Goal: Find specific page/section: Find specific page/section

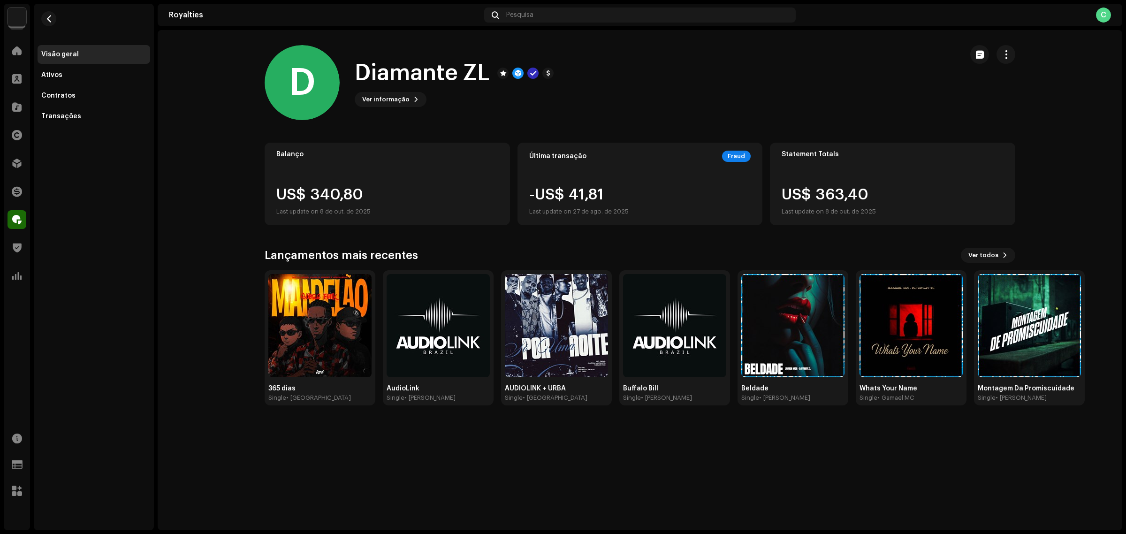
click at [676, 109] on div "D Diamante ZL Ver informação" at bounding box center [610, 82] width 691 height 75
click at [15, 44] on div at bounding box center [17, 50] width 19 height 19
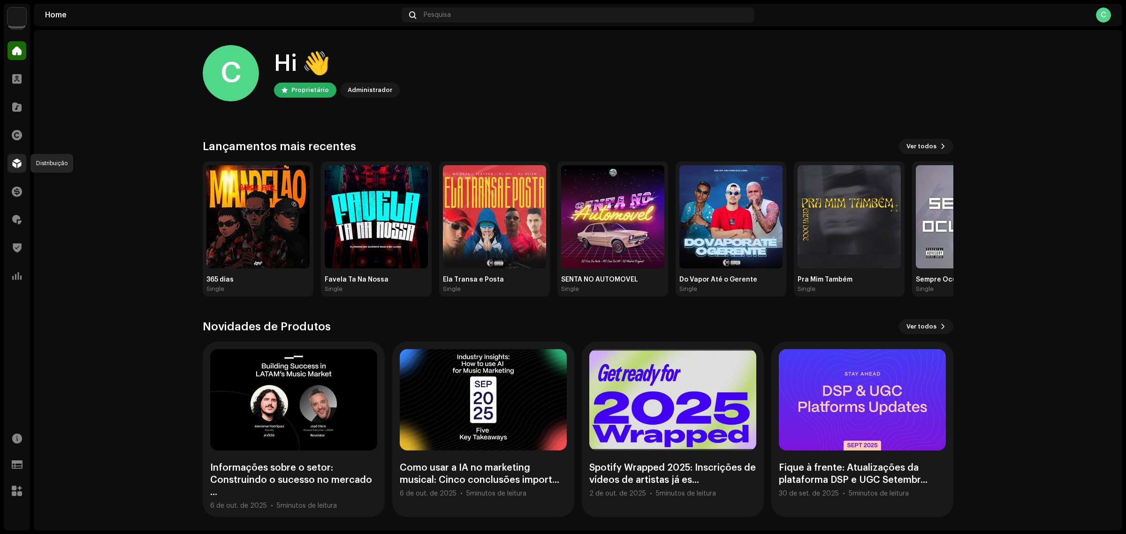
click at [16, 165] on span at bounding box center [16, 164] width 9 height 8
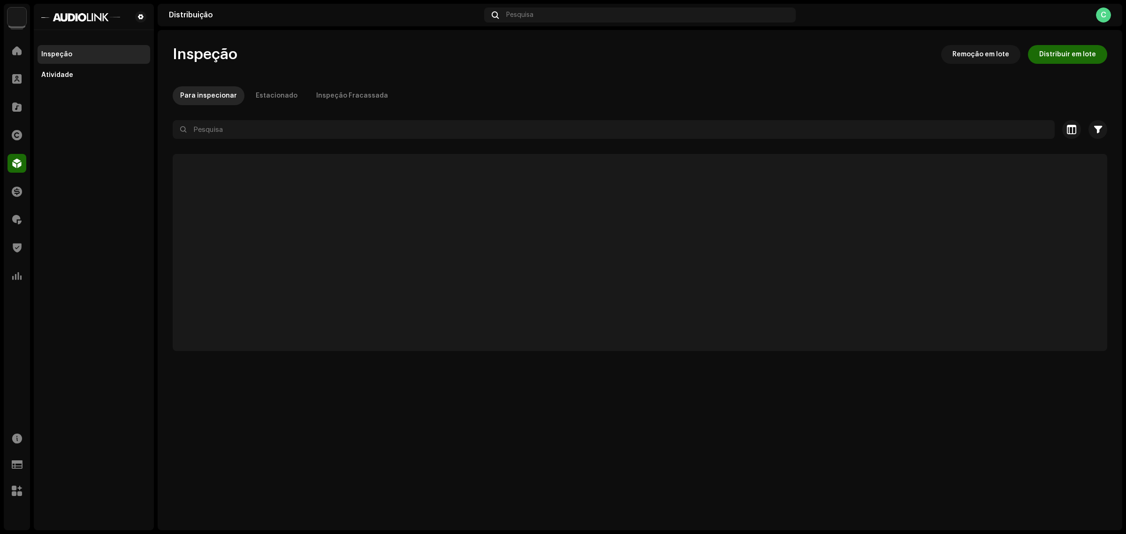
click at [270, 55] on div "Inspeção Remoção em lote Distribuir em lote" at bounding box center [640, 54] width 935 height 19
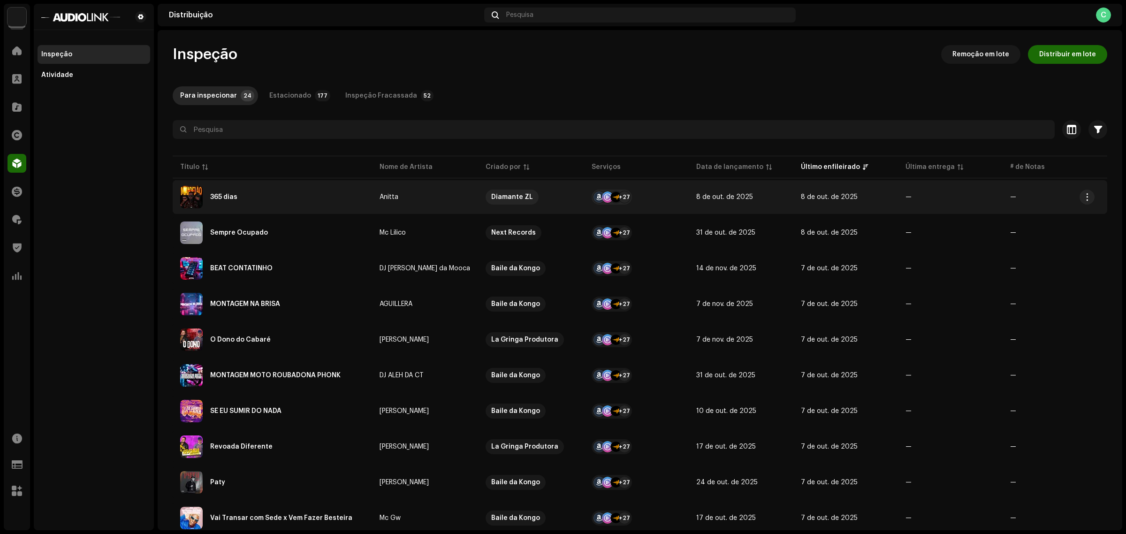
click at [207, 202] on div "365 dias" at bounding box center [272, 197] width 184 height 23
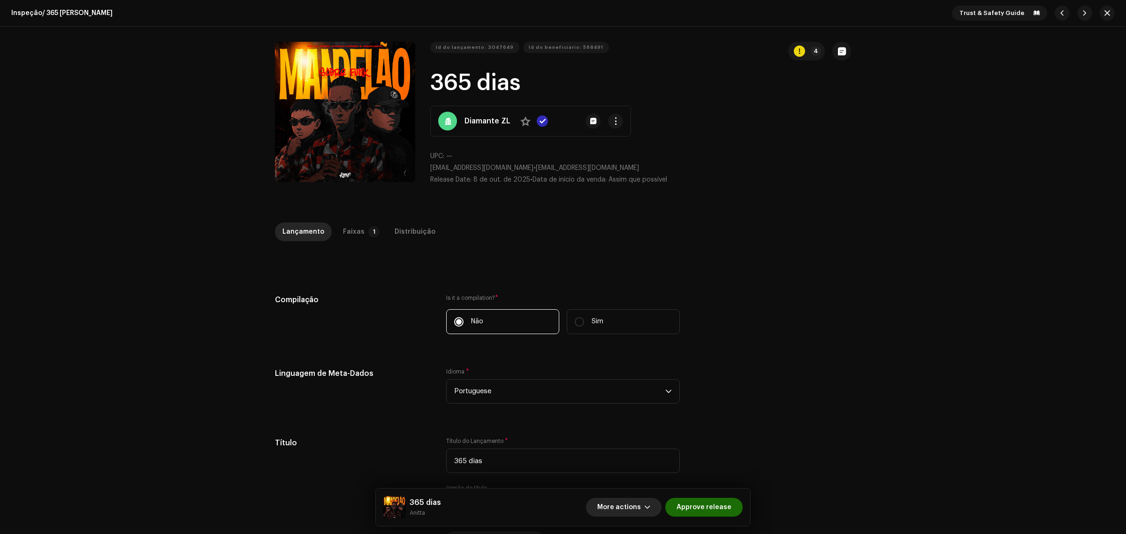
click at [637, 501] on span "More actions" at bounding box center [619, 507] width 44 height 19
click at [763, 410] on div "Linguagem de Meta-Dados Idioma * Portuguese" at bounding box center [563, 391] width 576 height 47
drag, startPoint x: 501, startPoint y: 465, endPoint x: 410, endPoint y: 454, distance: 91.7
click at [410, 454] on div "Título Título do Lançamento * 365 [PERSON_NAME] Versão do título Localizar Seu …" at bounding box center [563, 491] width 576 height 109
click at [381, 219] on div "Inspeção / 365 [PERSON_NAME] Trust & Safety Guide Id do lançamento: 3047649 Id …" at bounding box center [563, 267] width 1126 height 534
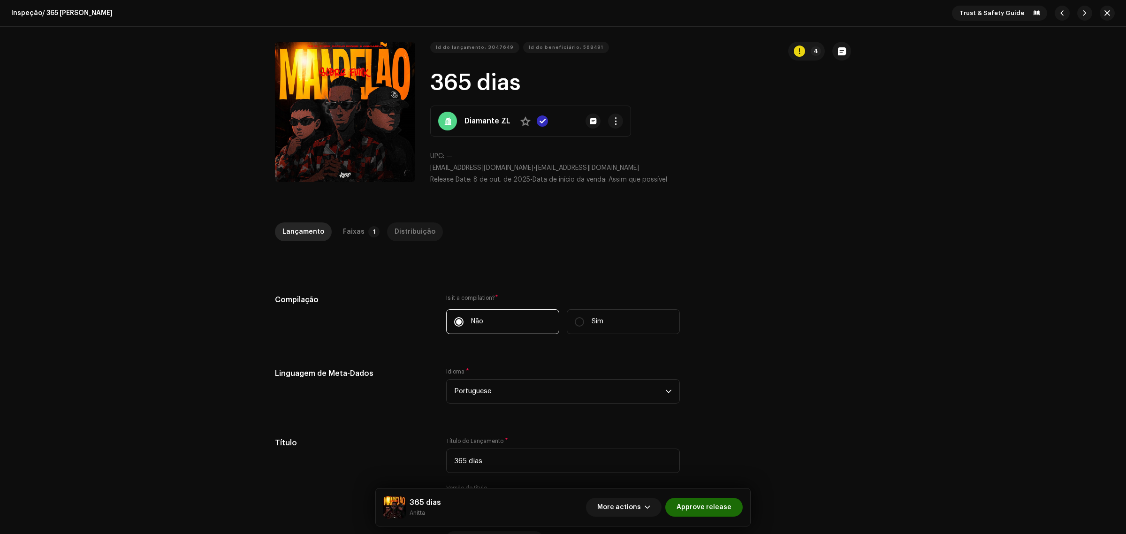
click at [407, 240] on div "Distribuição" at bounding box center [415, 231] width 41 height 19
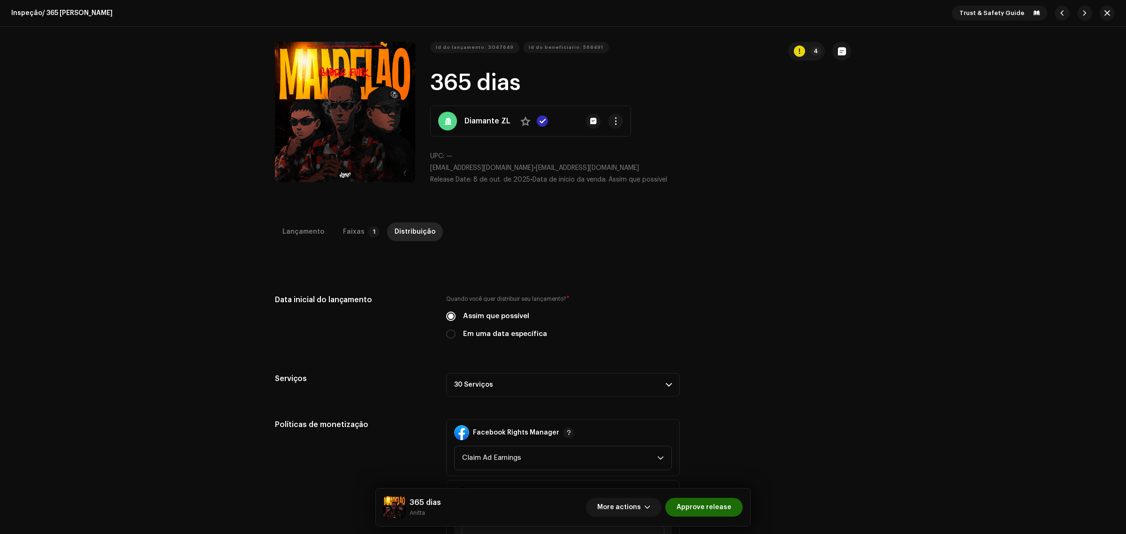
click at [342, 242] on div "Lançamento Faixas 1 Distribuição" at bounding box center [563, 235] width 576 height 27
click at [355, 230] on div "Faixas" at bounding box center [354, 231] width 22 height 19
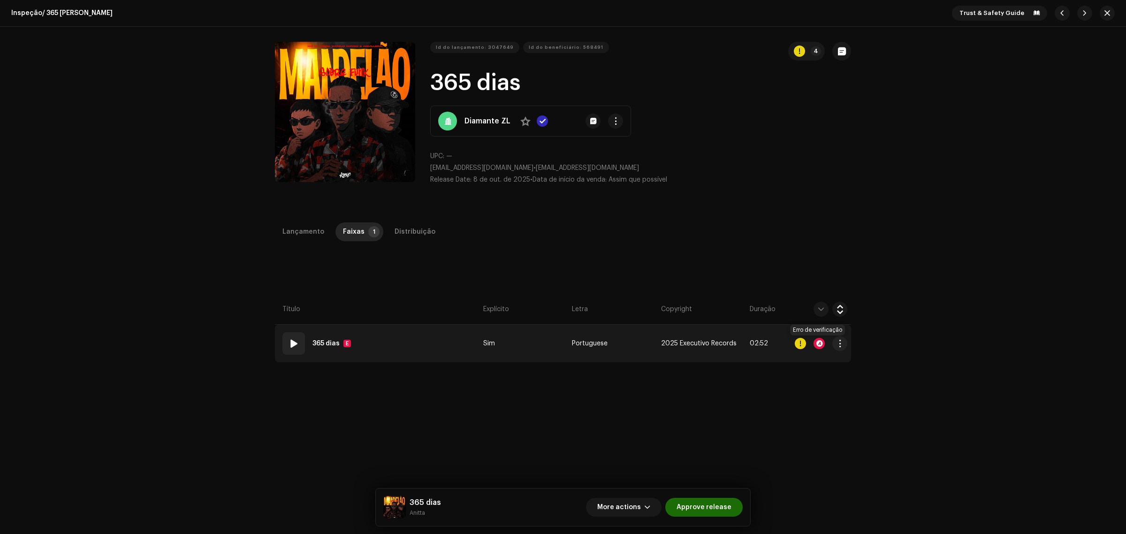
click at [817, 343] on div at bounding box center [818, 343] width 11 height 11
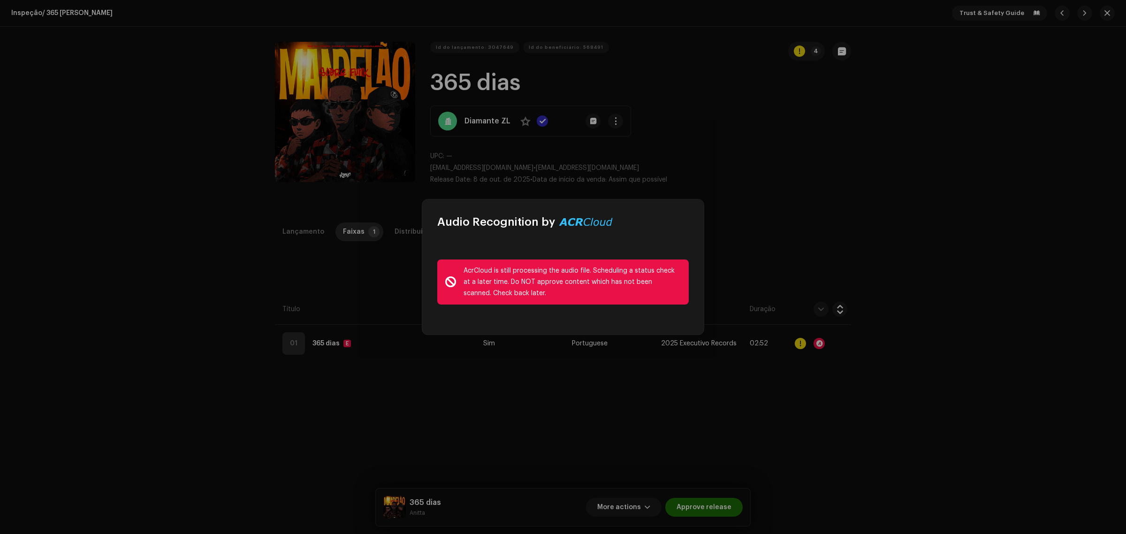
drag, startPoint x: 605, startPoint y: 220, endPoint x: 550, endPoint y: 219, distance: 55.4
click at [550, 219] on div "Audio Recognition by" at bounding box center [524, 221] width 175 height 15
click at [583, 220] on div "Audio Recognition by" at bounding box center [524, 221] width 175 height 15
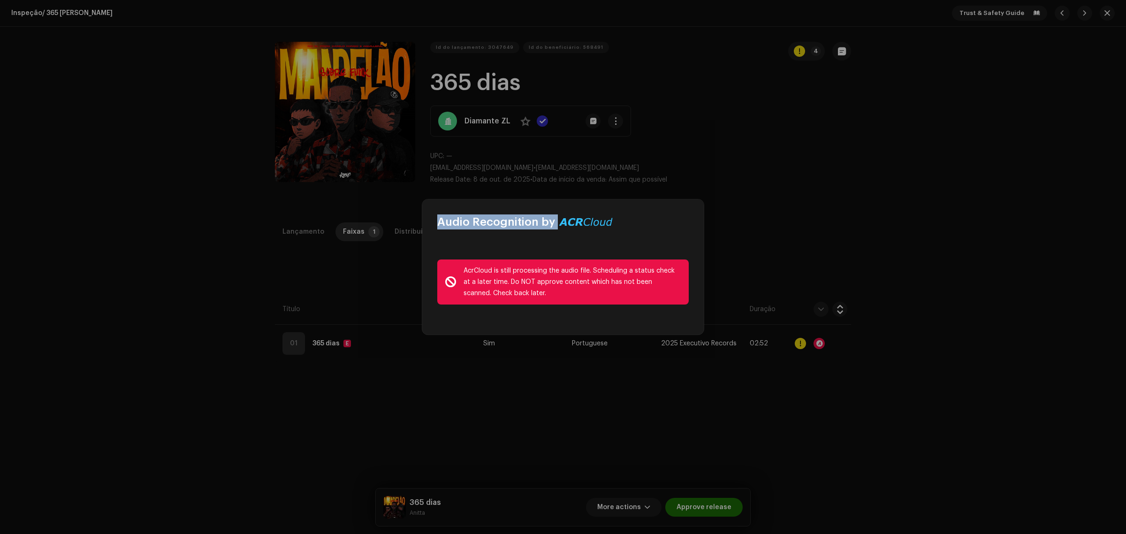
click at [573, 218] on div "Audio Recognition by" at bounding box center [524, 221] width 175 height 15
click at [582, 224] on div "Audio Recognition by" at bounding box center [524, 221] width 175 height 15
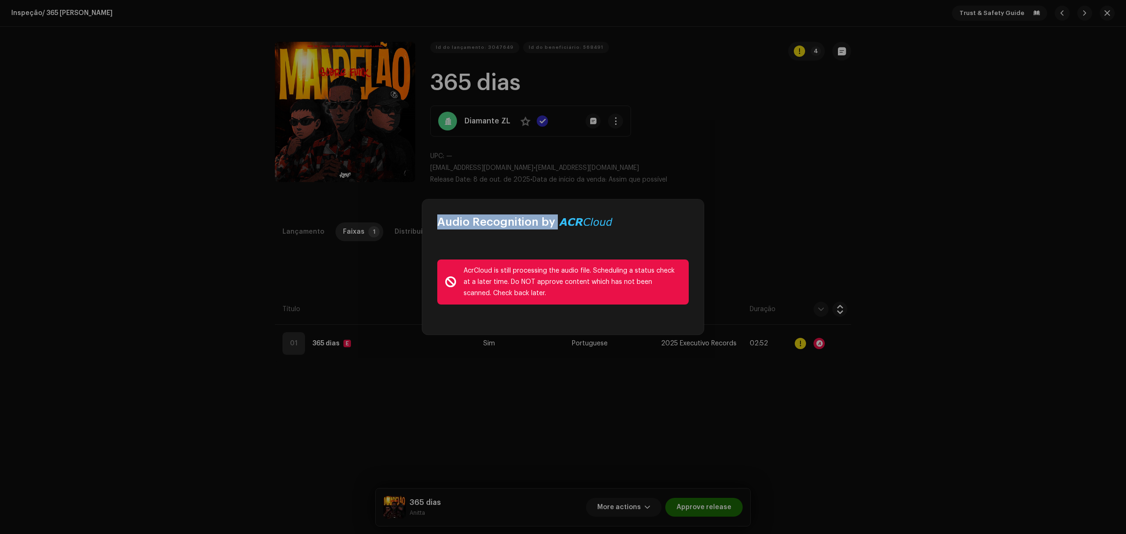
click at [582, 224] on div "Audio Recognition by" at bounding box center [524, 221] width 175 height 15
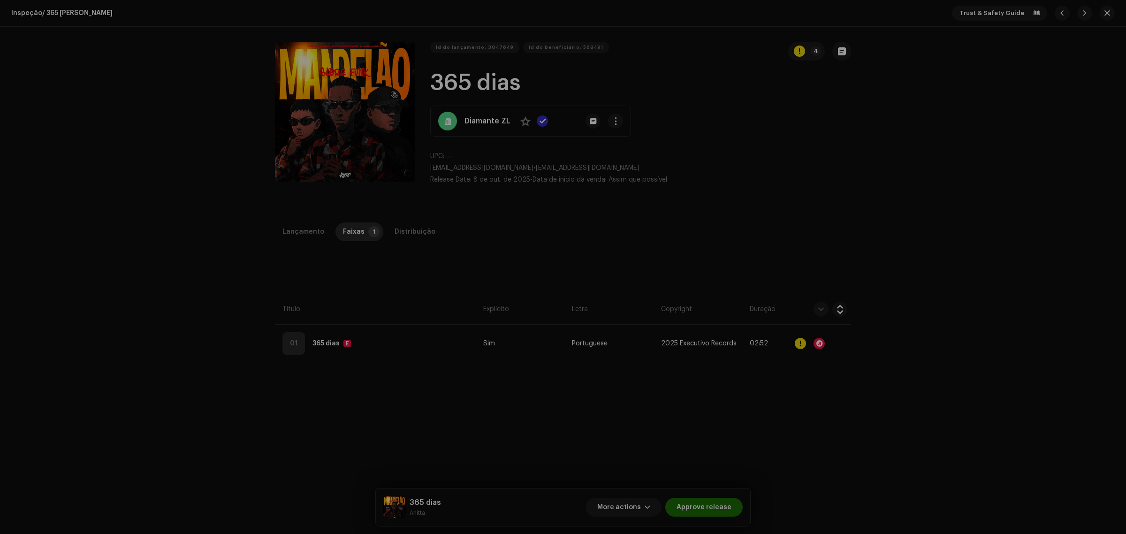
click at [762, 233] on div "Audio Recognition by AcrCloud is still processing the audio file. Scheduling a …" at bounding box center [563, 267] width 1126 height 534
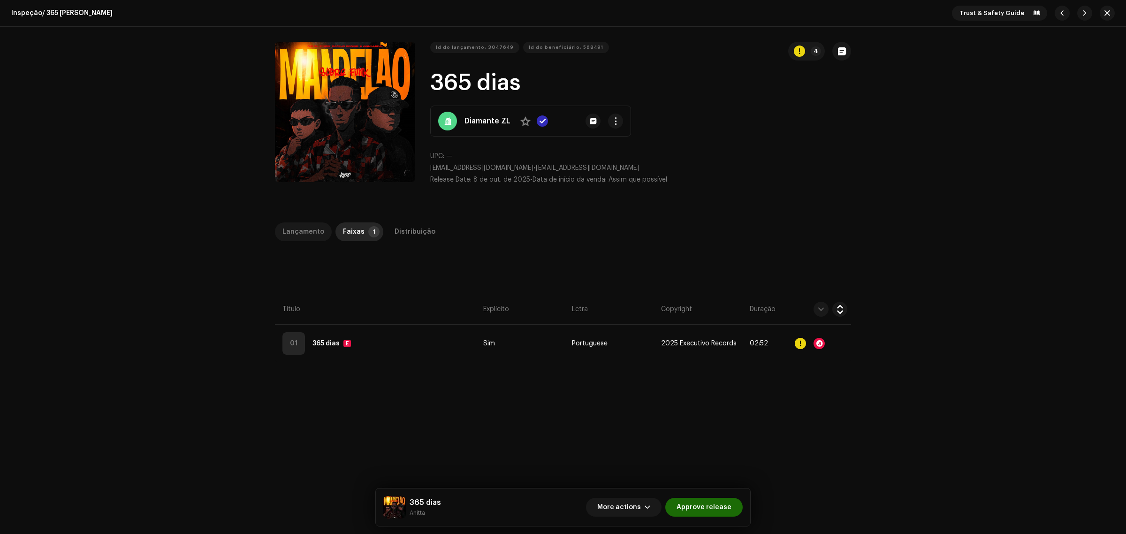
click at [286, 237] on div "Lançamento" at bounding box center [303, 231] width 42 height 19
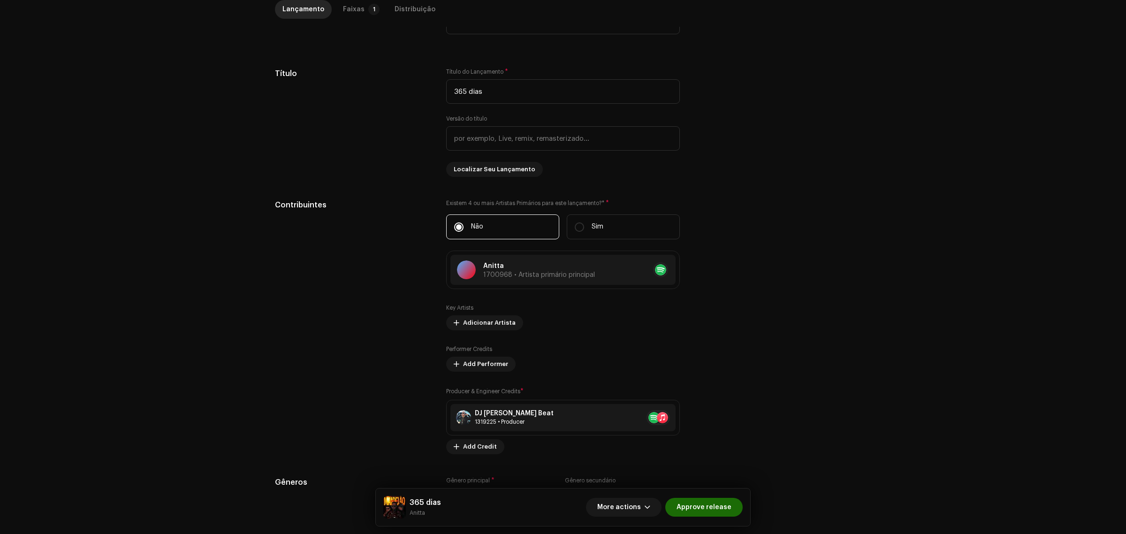
scroll to position [528, 0]
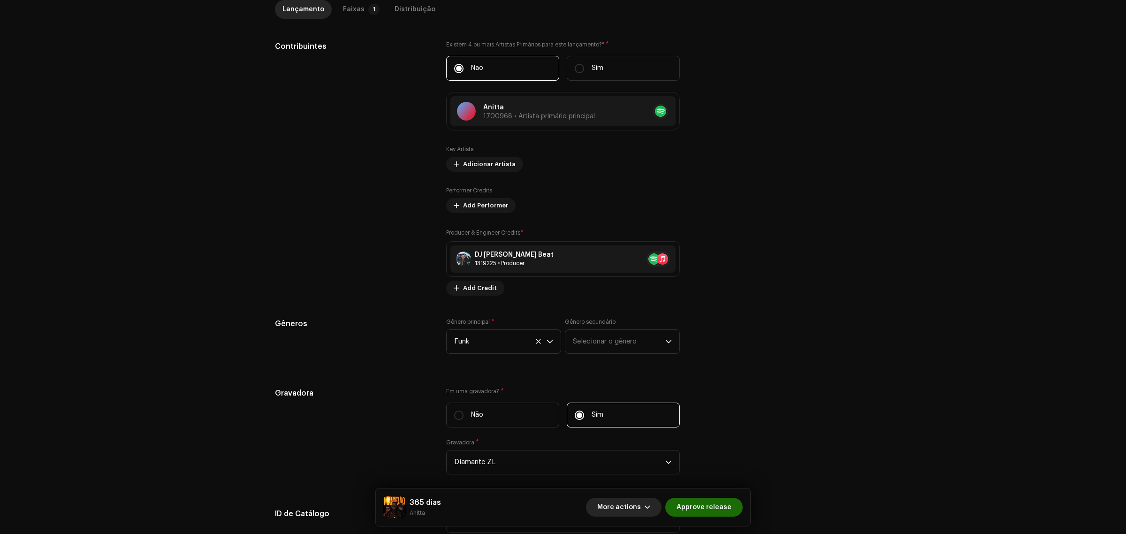
click at [637, 504] on span "More actions" at bounding box center [619, 507] width 44 height 19
click at [646, 448] on span "Falha e Retorno" at bounding box center [627, 447] width 52 height 8
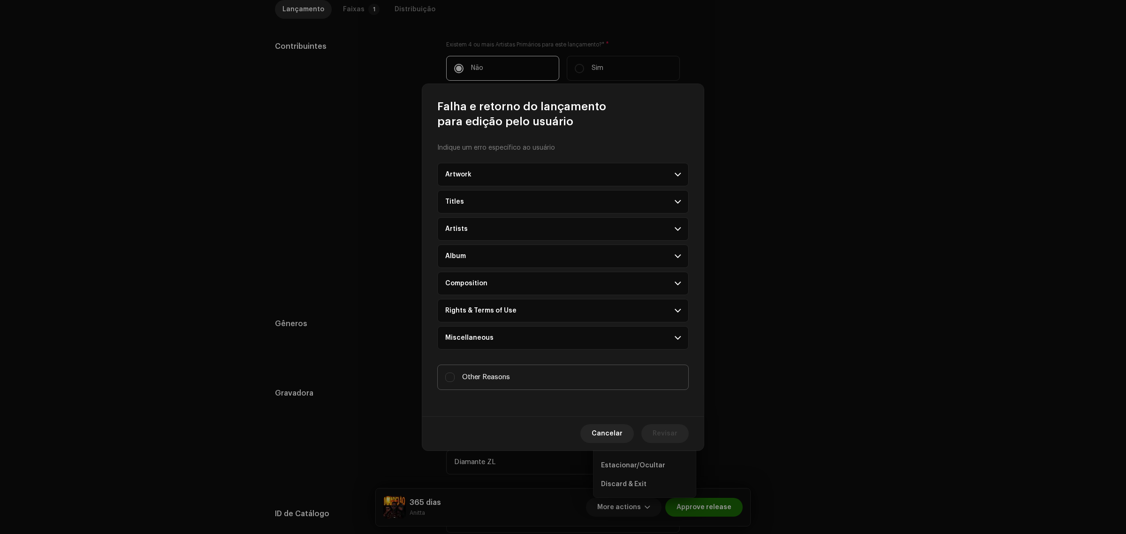
click at [491, 375] on span "Other Reasons" at bounding box center [486, 377] width 48 height 10
click at [455, 375] on input "Other Reasons" at bounding box center [449, 376] width 9 height 9
checkbox input "true"
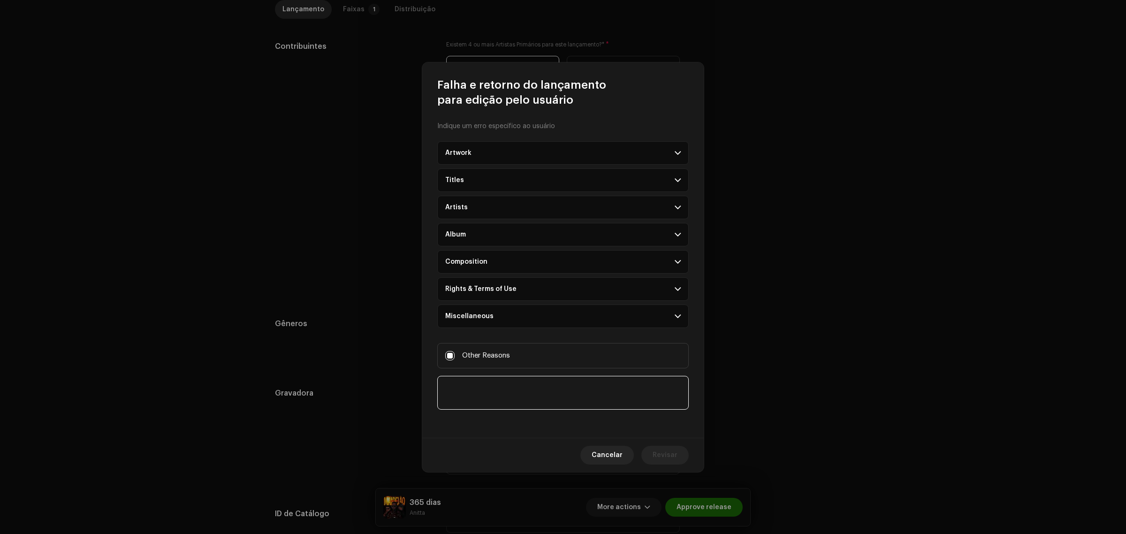
click at [516, 392] on textarea at bounding box center [562, 393] width 251 height 34
type textarea "e"
type textarea "Ess"
click at [547, 142] on p-accordion-header "Artwork" at bounding box center [562, 152] width 251 height 23
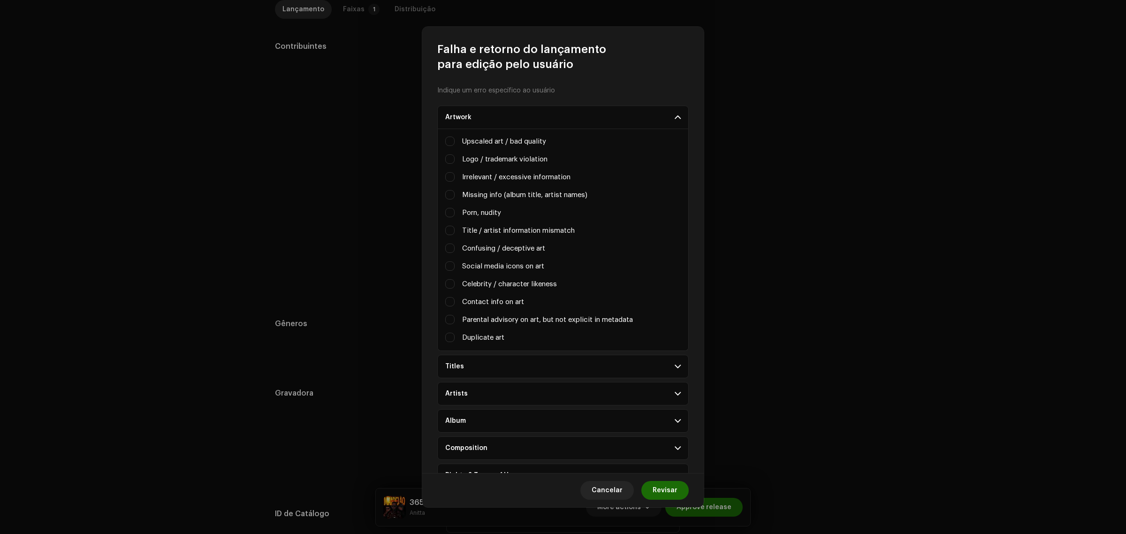
click at [524, 364] on p-accordion-header "Titles" at bounding box center [562, 366] width 251 height 23
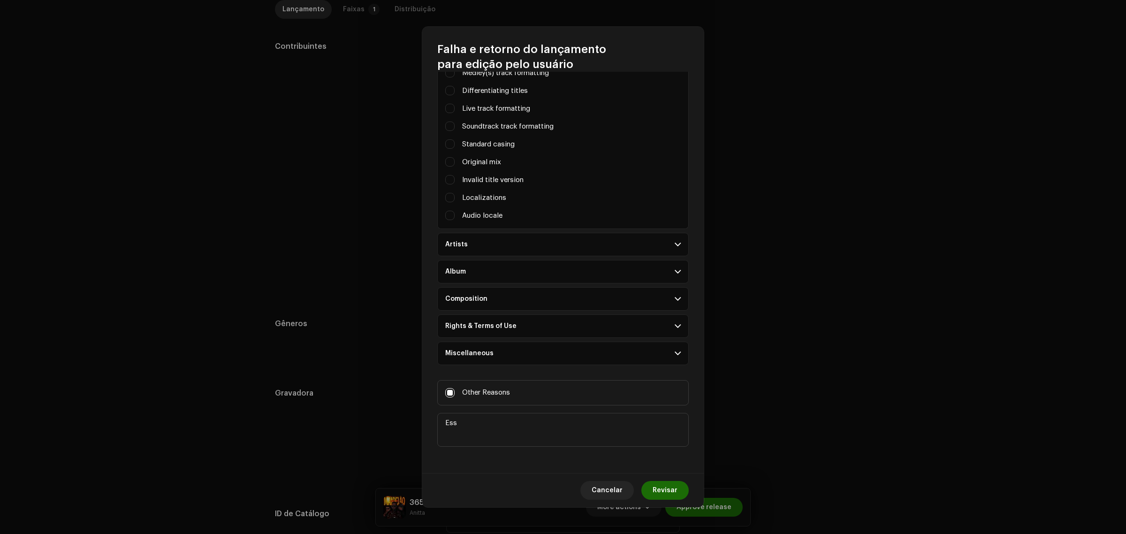
scroll to position [446, 0]
click at [516, 322] on p-accordion-header "Rights & Terms of Use" at bounding box center [562, 323] width 251 height 23
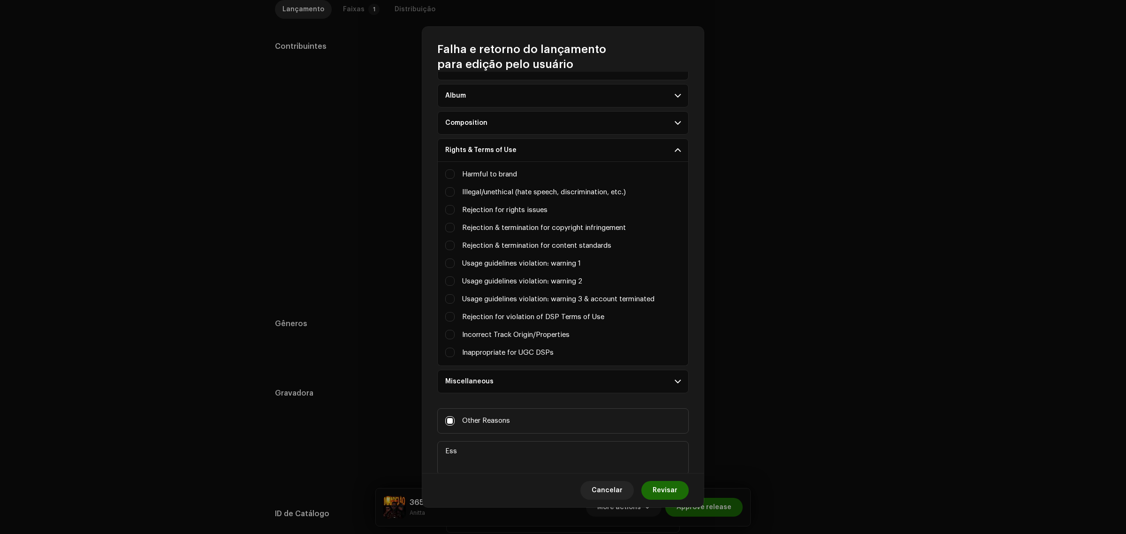
scroll to position [622, 0]
click at [532, 221] on label "Rejection & termination for copyright infringement" at bounding box center [544, 225] width 164 height 10
checkbox input "true"
checkbox input "false"
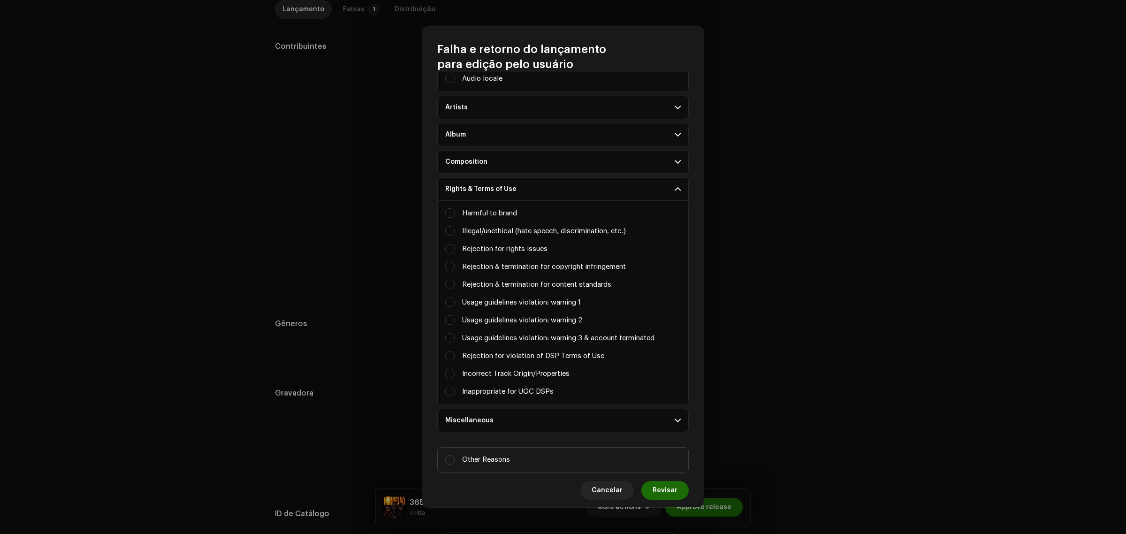
scroll to position [0, 0]
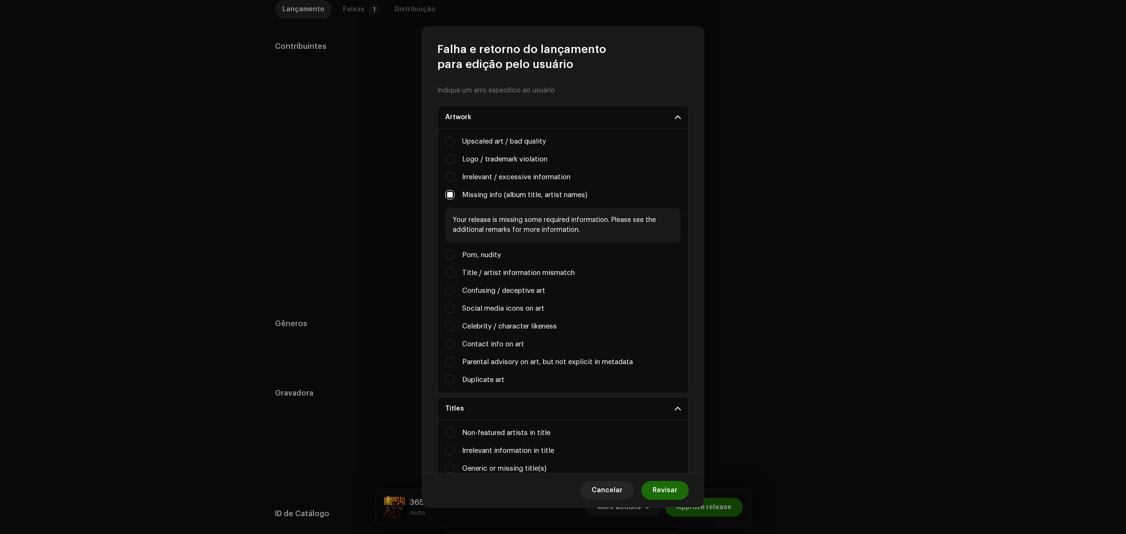
click at [441, 194] on div "Upscaled art / bad quality Logo / trademark violation Irrelevant / excessive in…" at bounding box center [562, 261] width 251 height 264
click at [450, 191] on input "Missing info (album title, artist names)" at bounding box center [449, 194] width 9 height 9
checkbox input "false"
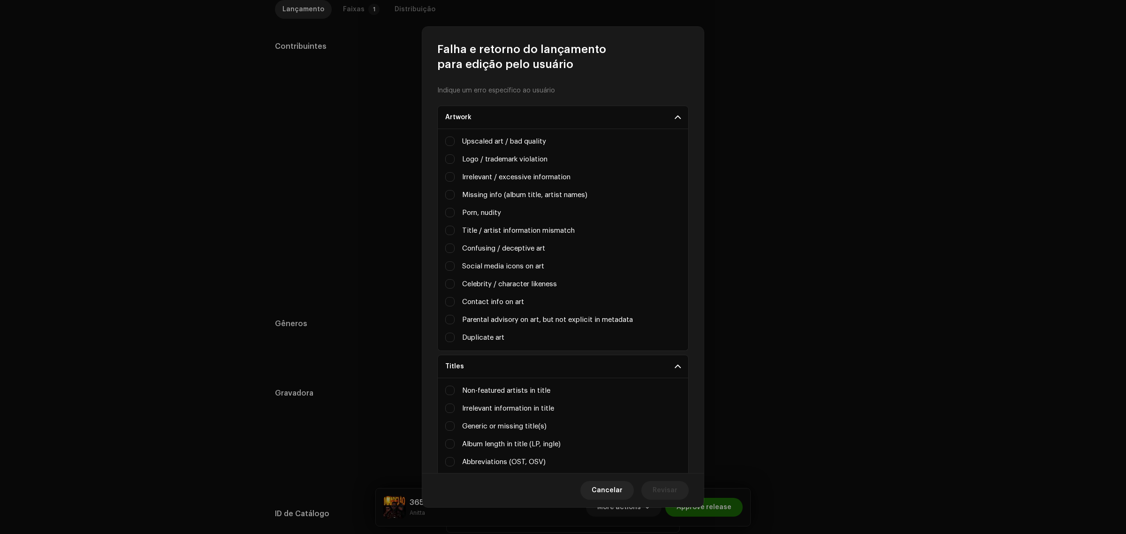
click at [644, 119] on p-accordion-header "Artwork" at bounding box center [562, 117] width 251 height 23
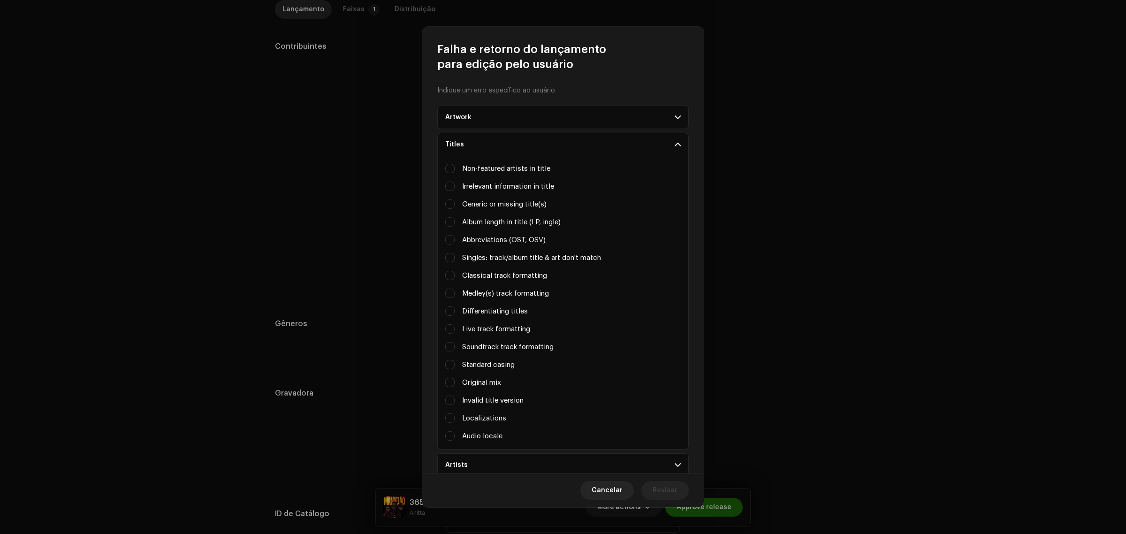
click at [641, 131] on p-accordion "Artwork Upscaled art / bad quality Logo / trademark violation Irrelevant / exce…" at bounding box center [562, 448] width 251 height 684
click at [649, 144] on p-accordion-header "Titles" at bounding box center [562, 144] width 251 height 23
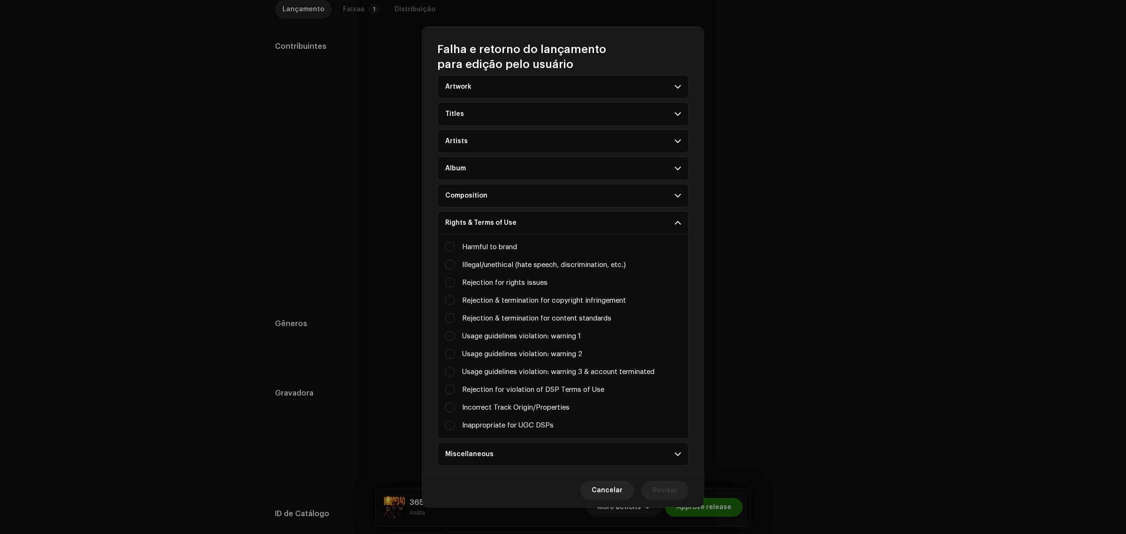
scroll to position [91, 0]
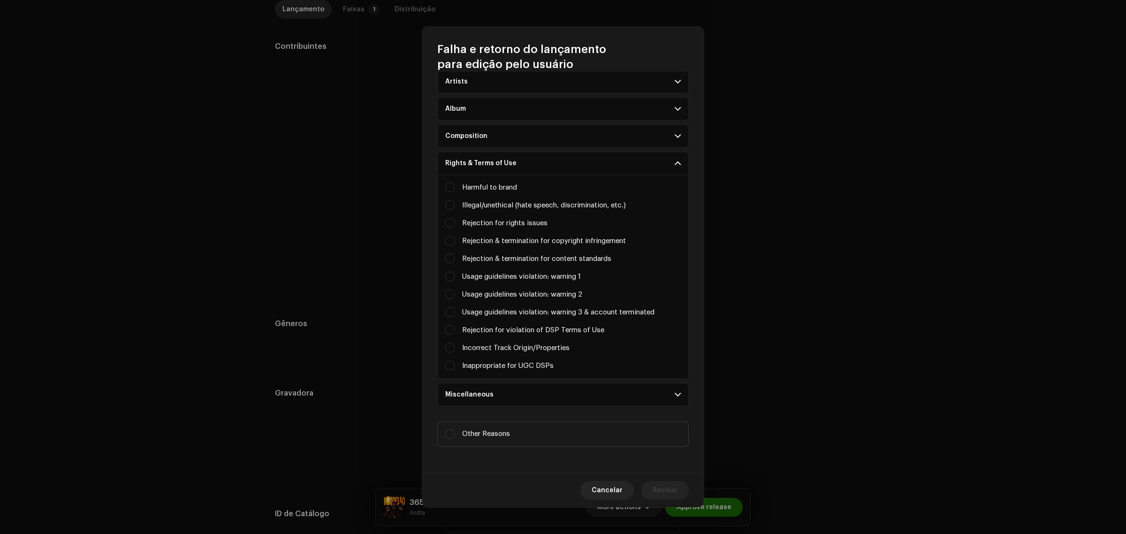
click at [456, 242] on div "Rejection & termination for copyright infringement" at bounding box center [563, 241] width 236 height 10
click at [451, 240] on input "Missing info (album title, artist names)" at bounding box center [449, 240] width 9 height 9
checkbox input "true"
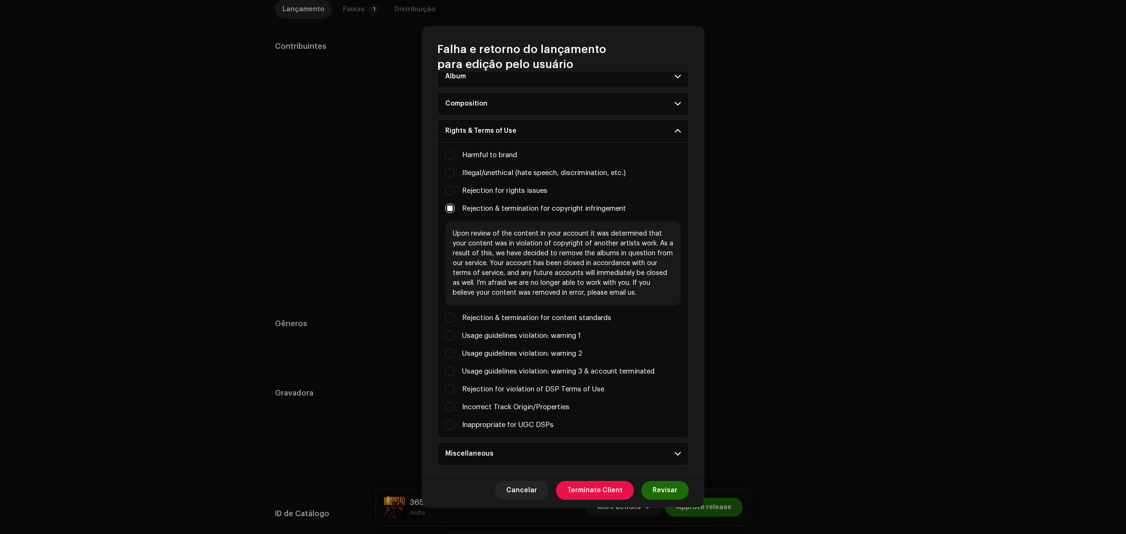
scroll to position [183, 0]
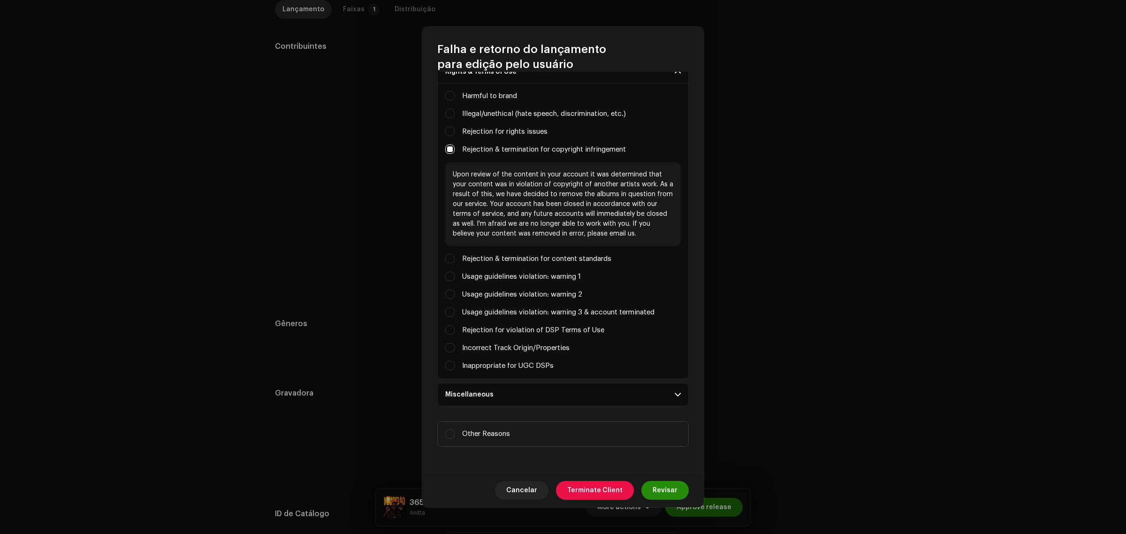
click at [673, 490] on span "Revisar" at bounding box center [665, 490] width 25 height 19
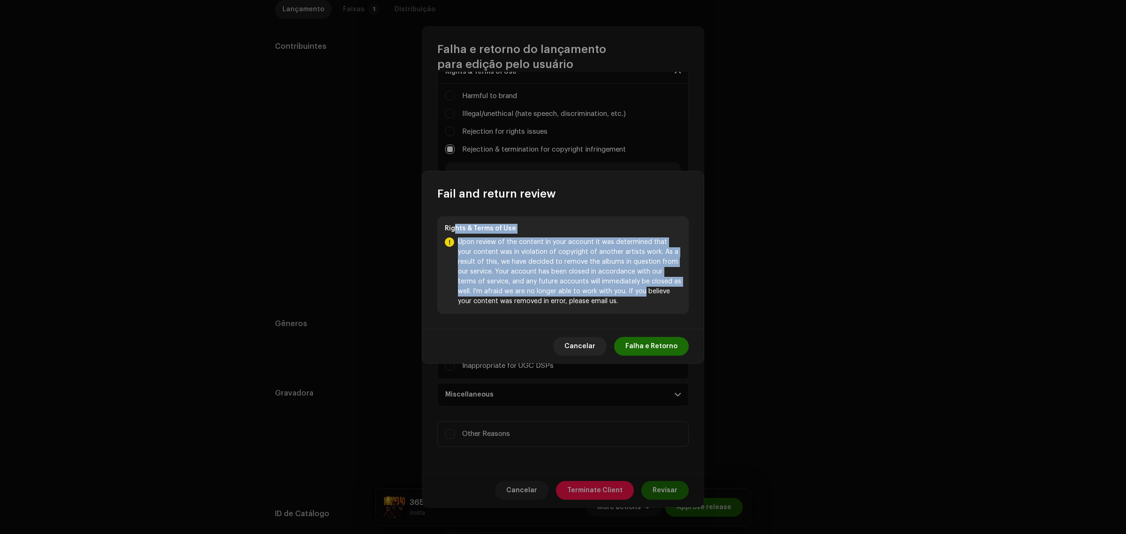
drag, startPoint x: 611, startPoint y: 290, endPoint x: 456, endPoint y: 233, distance: 165.8
click at [456, 233] on div "Rights & Terms of Use Upon review of the content in your account it was determi…" at bounding box center [562, 265] width 251 height 98
click at [570, 275] on p "Upon review of the content in your account it was determined that your content …" at bounding box center [569, 271] width 223 height 69
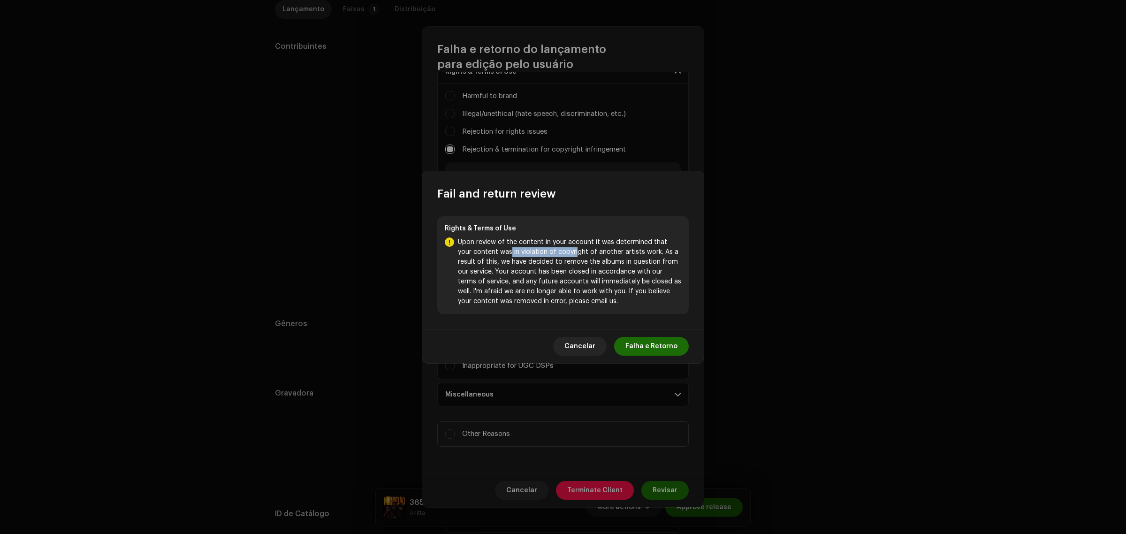
drag, startPoint x: 496, startPoint y: 254, endPoint x: 562, endPoint y: 255, distance: 65.7
click at [561, 255] on p "Upon review of the content in your account it was determined that your content …" at bounding box center [569, 271] width 223 height 69
click at [585, 254] on p "Upon review of the content in your account it was determined that your content …" at bounding box center [569, 271] width 223 height 69
drag, startPoint x: 549, startPoint y: 254, endPoint x: 625, endPoint y: 256, distance: 76.5
click at [625, 256] on p "Upon review of the content in your account it was determined that your content …" at bounding box center [569, 271] width 223 height 69
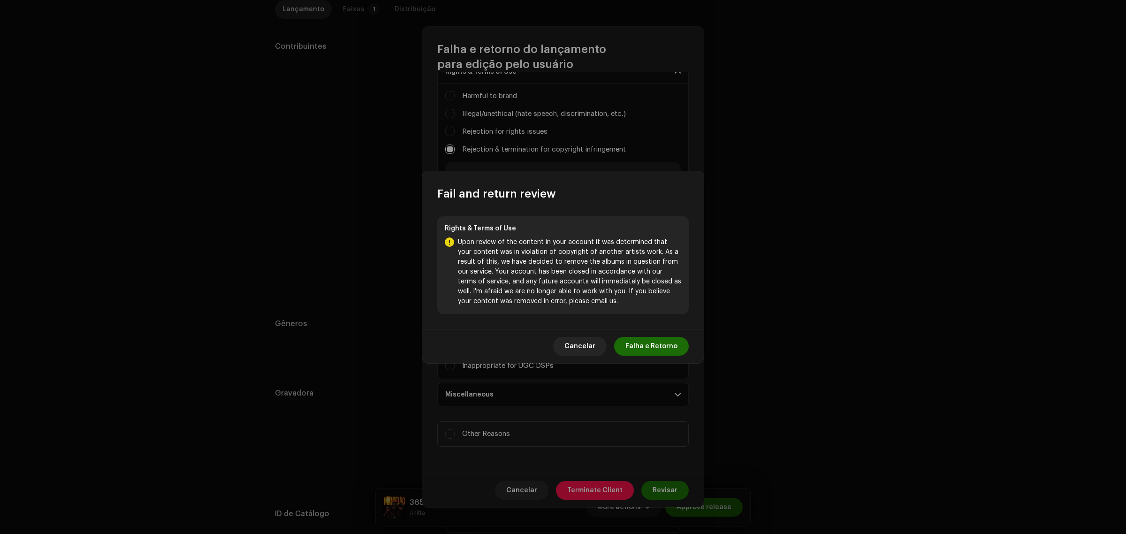
click at [561, 269] on p "Upon review of the content in your account it was determined that your content …" at bounding box center [569, 271] width 223 height 69
drag, startPoint x: 594, startPoint y: 247, endPoint x: 664, endPoint y: 257, distance: 71.1
click at [663, 257] on p "Upon review of the content in your account it was determined that your content …" at bounding box center [569, 271] width 223 height 69
click at [590, 279] on p "Upon review of the content in your account it was determined that your content …" at bounding box center [569, 271] width 223 height 69
drag, startPoint x: 634, startPoint y: 296, endPoint x: 558, endPoint y: 282, distance: 77.2
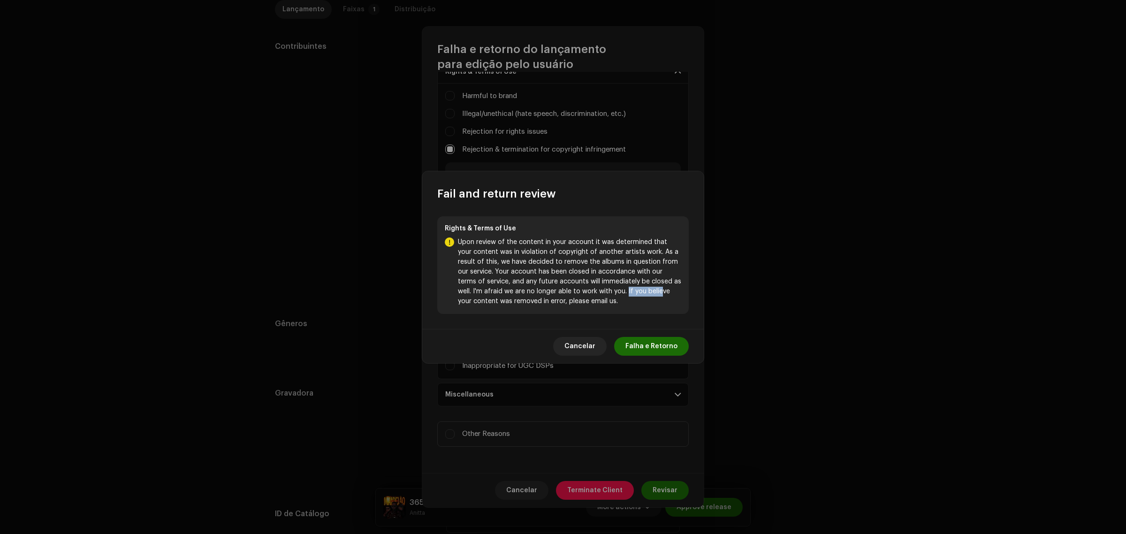
click at [558, 282] on p "Upon review of the content in your account it was determined that your content …" at bounding box center [569, 271] width 223 height 69
click at [648, 343] on span "Falha e Retorno" at bounding box center [651, 346] width 52 height 19
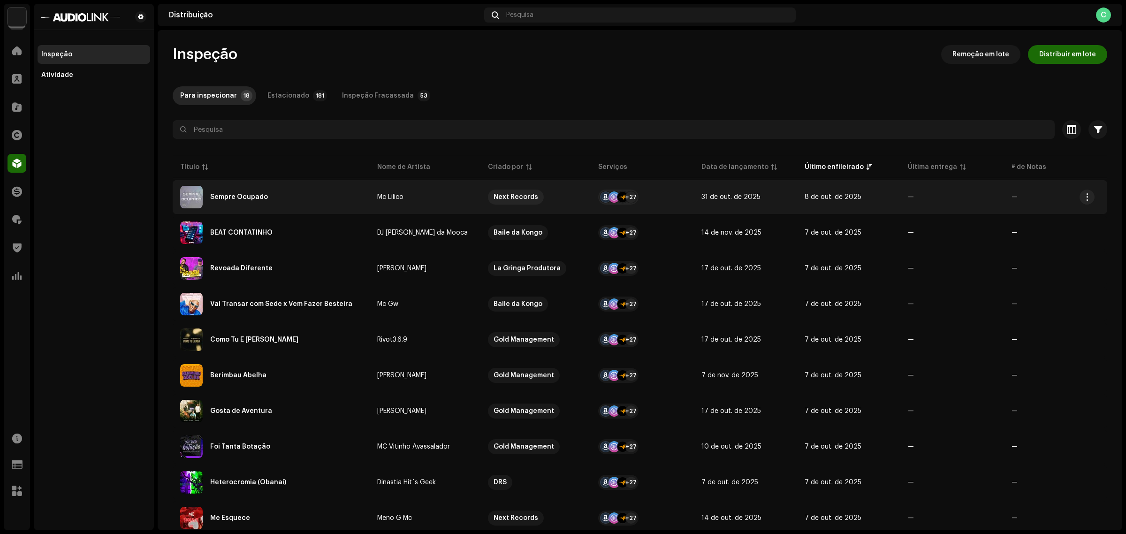
click at [234, 198] on div "Sempre Ocupado" at bounding box center [239, 197] width 58 height 7
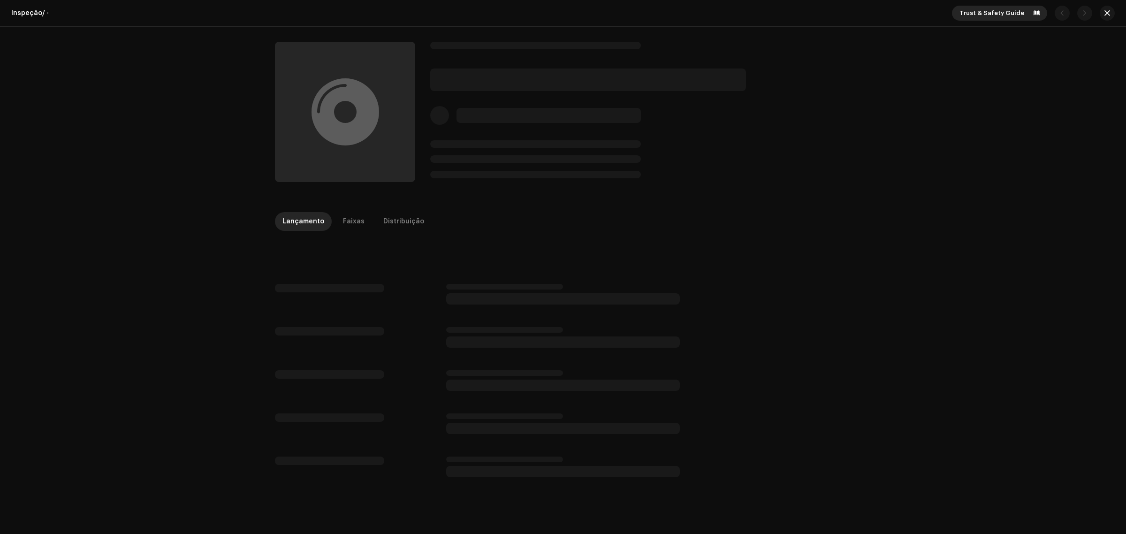
click at [980, 9] on span "Trust & Safety Guide" at bounding box center [991, 13] width 65 height 19
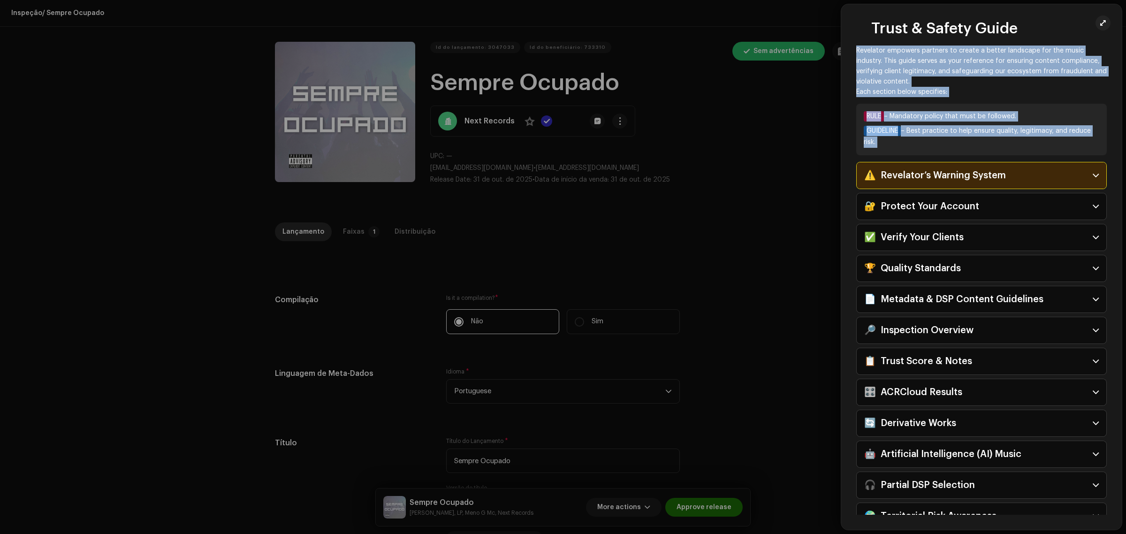
drag, startPoint x: 995, startPoint y: 29, endPoint x: 801, endPoint y: 36, distance: 193.4
click at [801, 36] on body "Audiolink [GEOGRAPHIC_DATA] Home Clientes Catálogo Direitos Distribuição Finanç…" at bounding box center [563, 267] width 1126 height 534
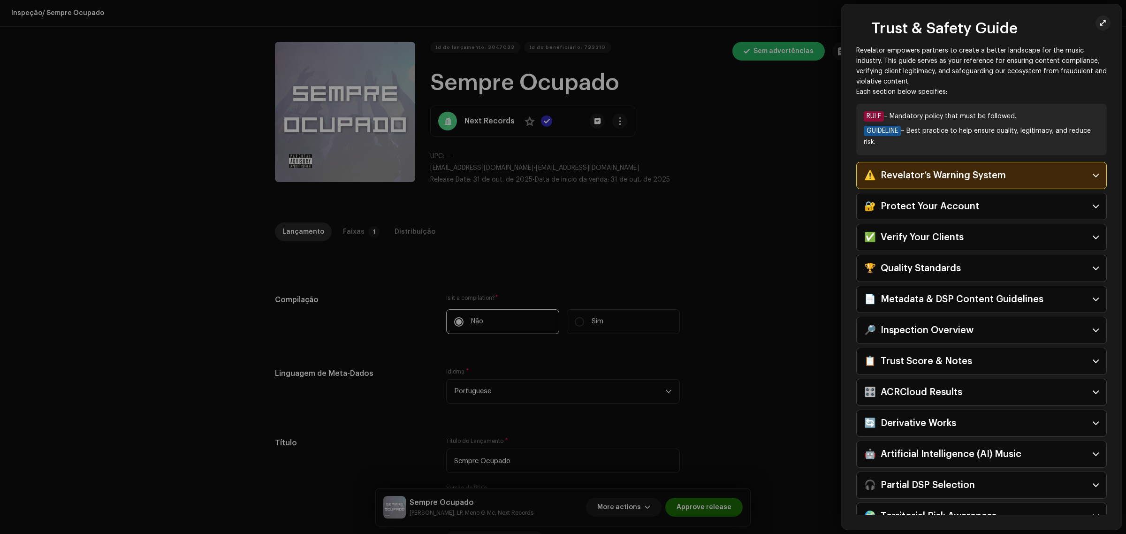
click at [962, 31] on h2 "Trust & Safety Guide" at bounding box center [944, 28] width 146 height 19
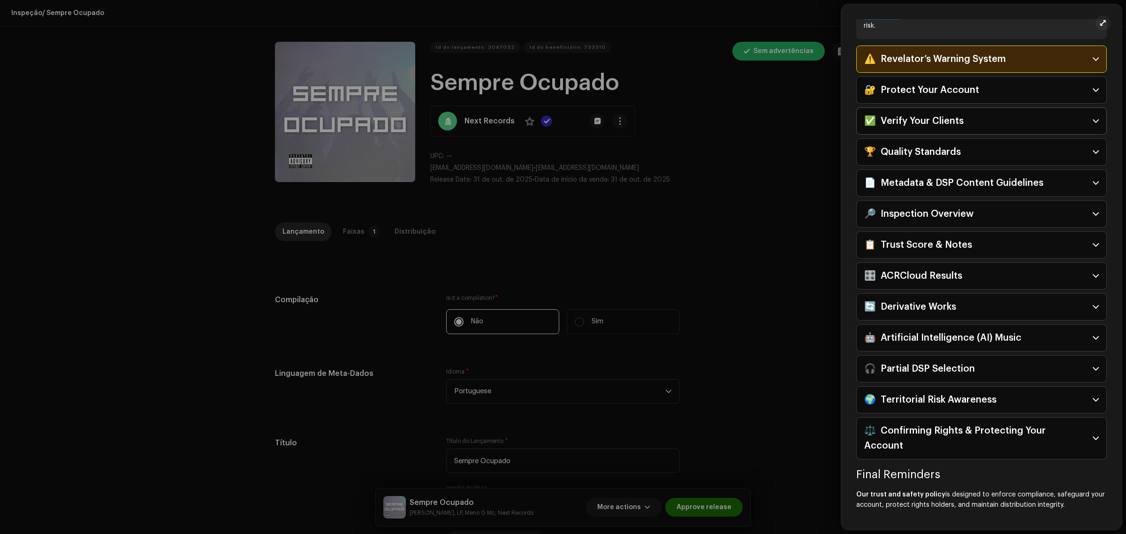
scroll to position [117, 0]
click at [925, 125] on div "✅ Verify Your Clients" at bounding box center [913, 120] width 99 height 15
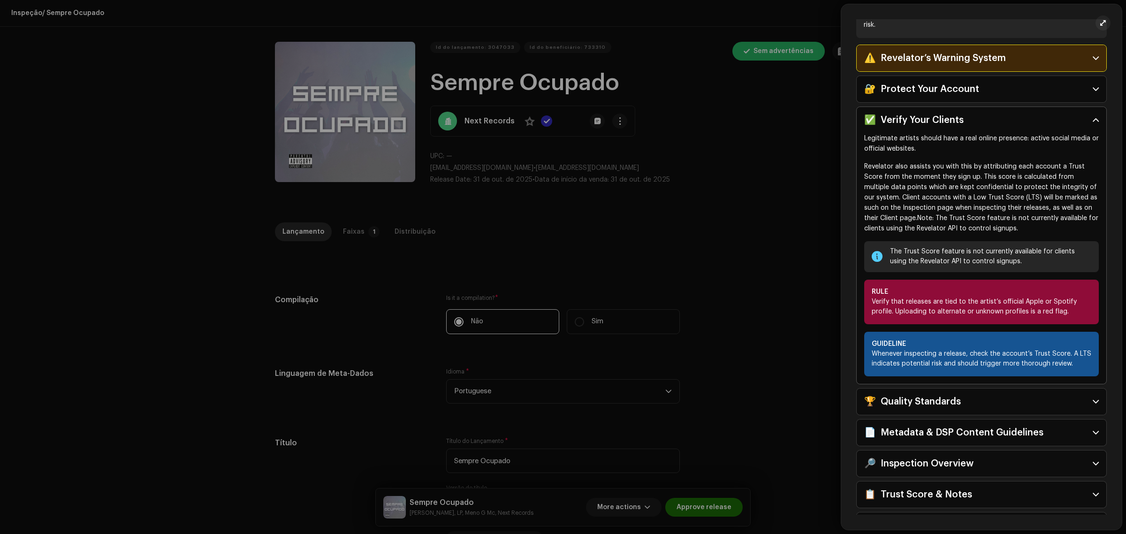
click at [939, 123] on div "✅ Verify Your Clients" at bounding box center [913, 120] width 99 height 15
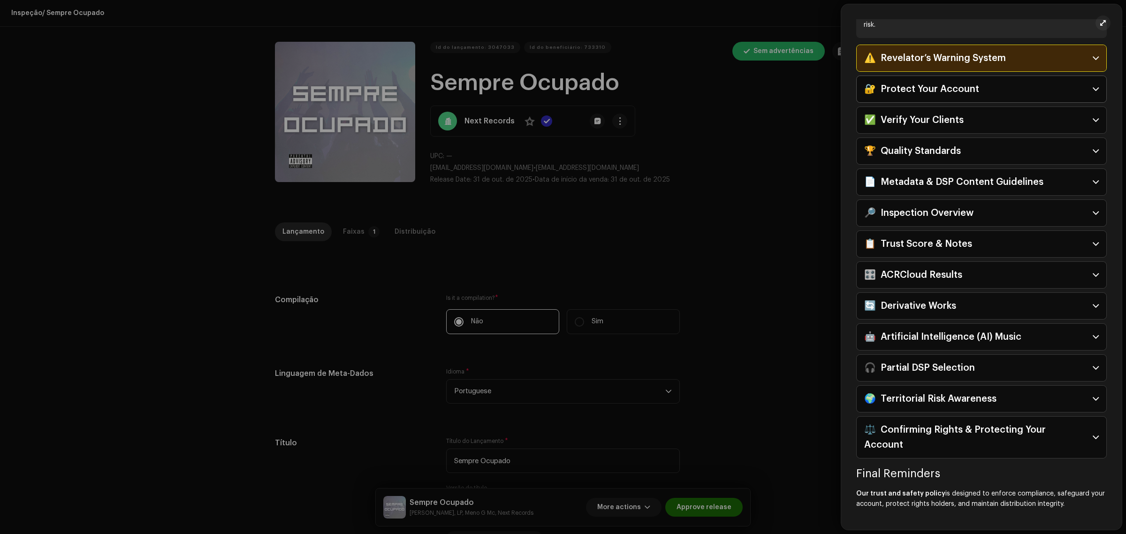
click at [911, 87] on div "🔐 Protect Your Account" at bounding box center [921, 89] width 115 height 15
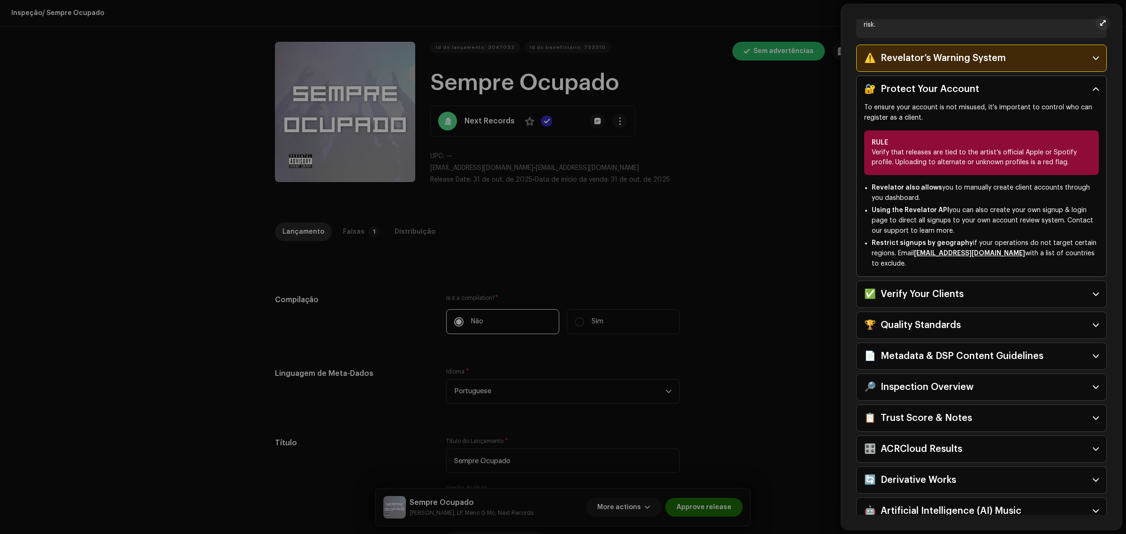
click at [945, 85] on div "🔐 Protect Your Account" at bounding box center [921, 89] width 115 height 15
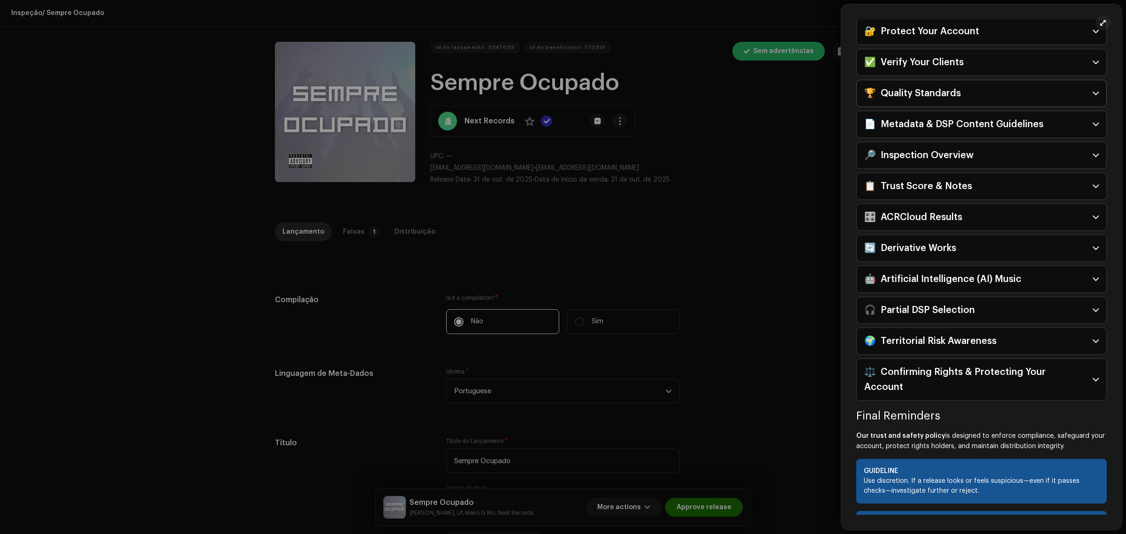
scroll to position [176, 0]
click at [944, 98] on div "🏆 Quality Standards" at bounding box center [912, 92] width 97 height 15
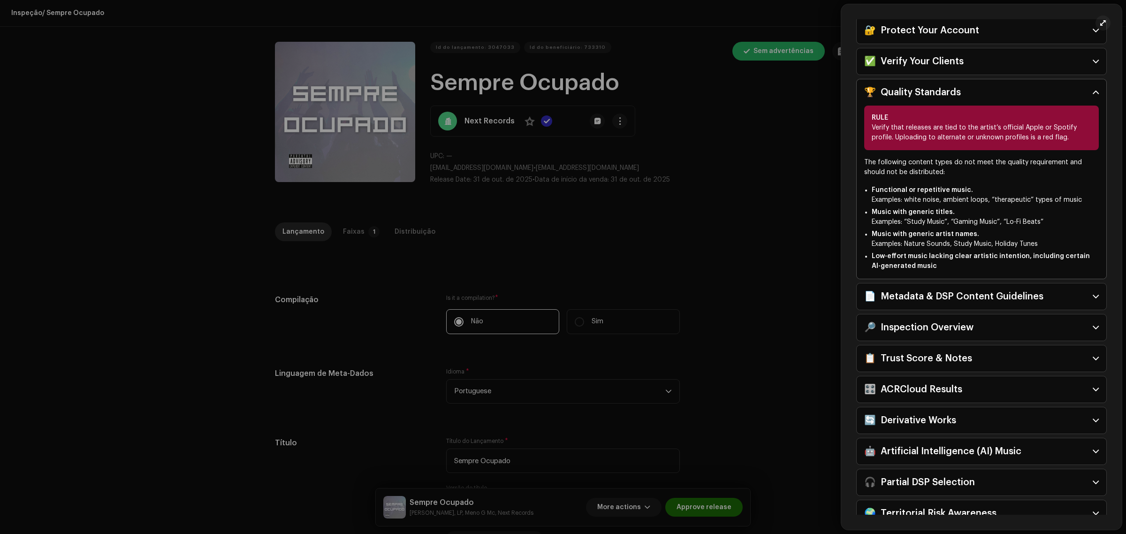
click at [950, 92] on div "🏆 Quality Standards" at bounding box center [912, 92] width 97 height 15
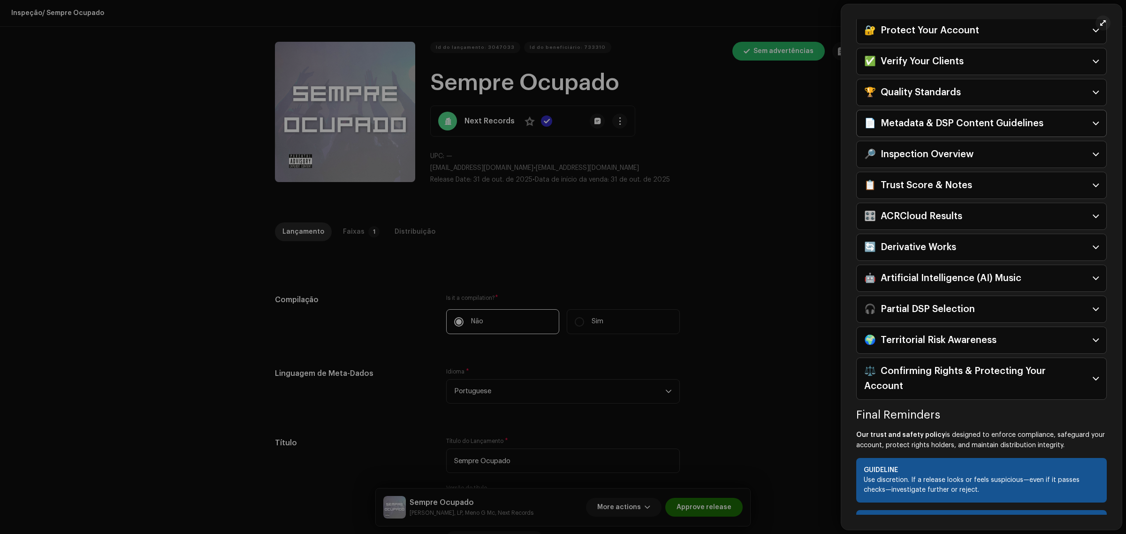
click at [902, 125] on div "📄 Metadata & DSP Content Guidelines" at bounding box center [953, 123] width 179 height 15
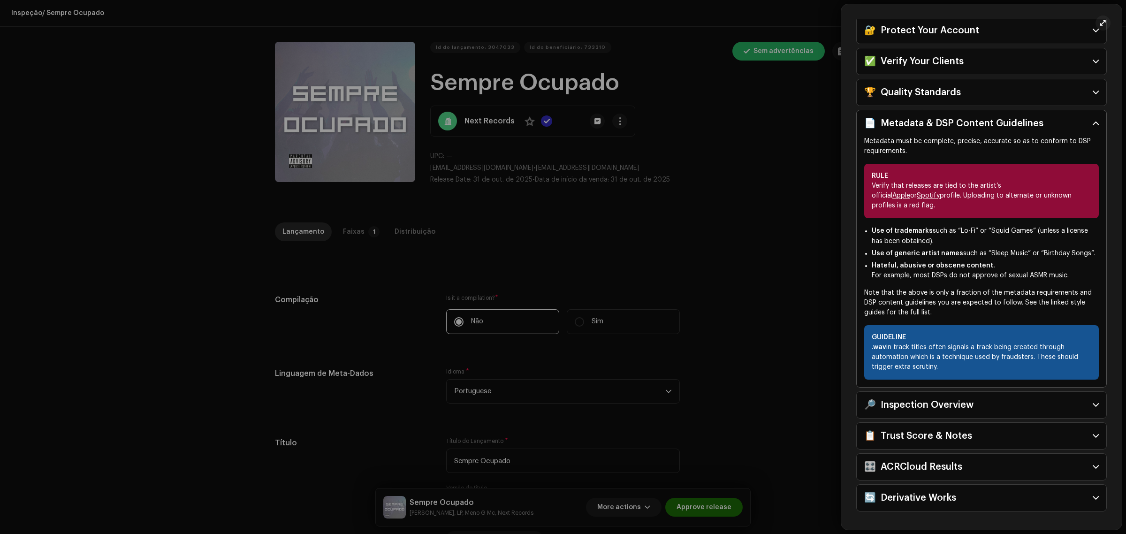
drag, startPoint x: 1056, startPoint y: 129, endPoint x: 929, endPoint y: 123, distance: 127.3
click at [919, 125] on p-accordion-header "📄 Metadata & DSP Content Guidelines" at bounding box center [982, 123] width 250 height 26
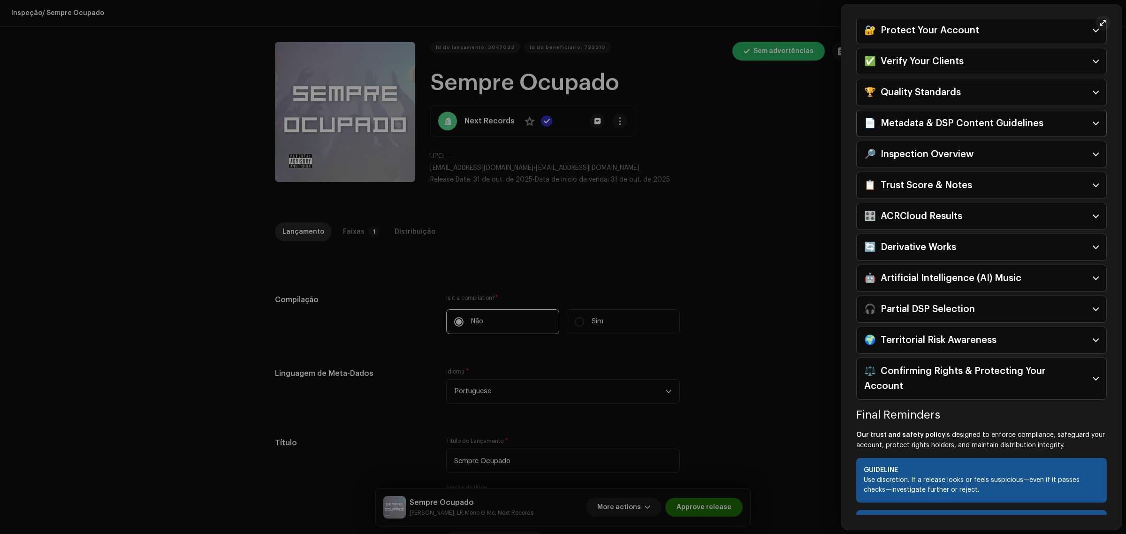
click at [995, 124] on div "📄 Metadata & DSP Content Guidelines" at bounding box center [953, 123] width 179 height 15
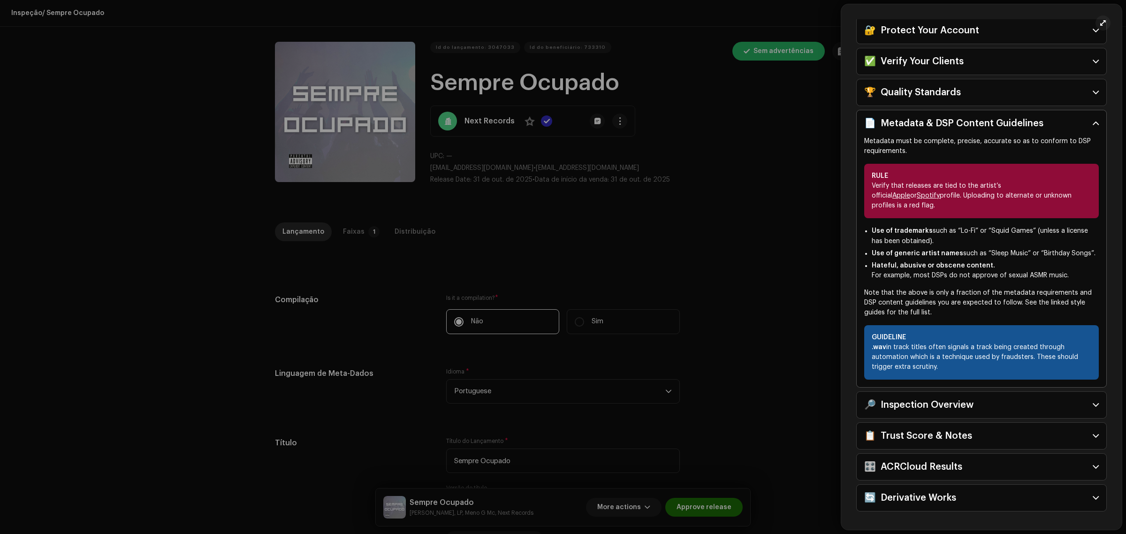
click at [988, 123] on div "📄 Metadata & DSP Content Guidelines" at bounding box center [953, 123] width 179 height 15
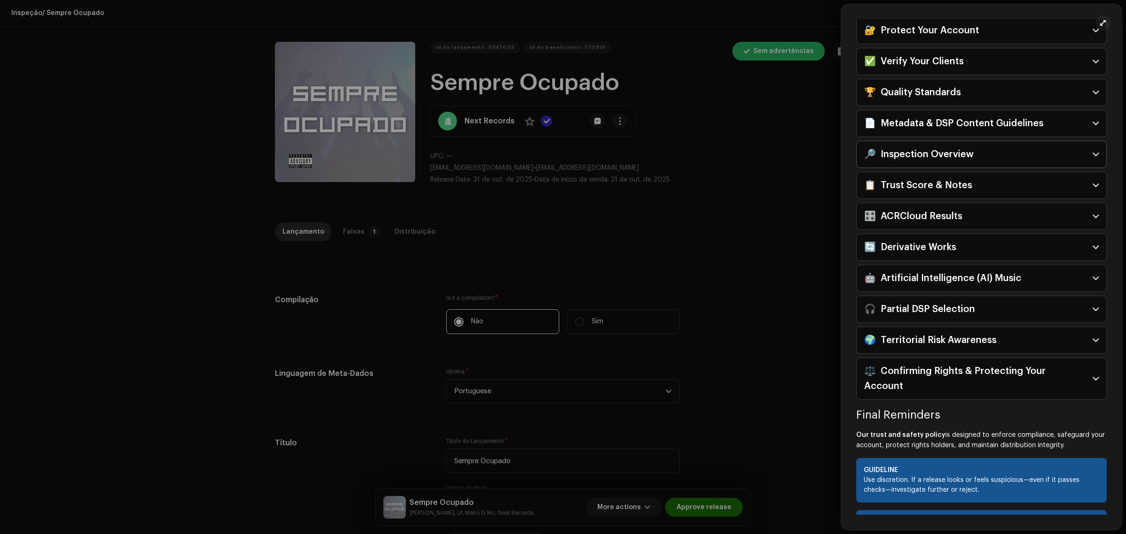
click at [887, 162] on div "🔎 Inspection Overview" at bounding box center [918, 154] width 109 height 15
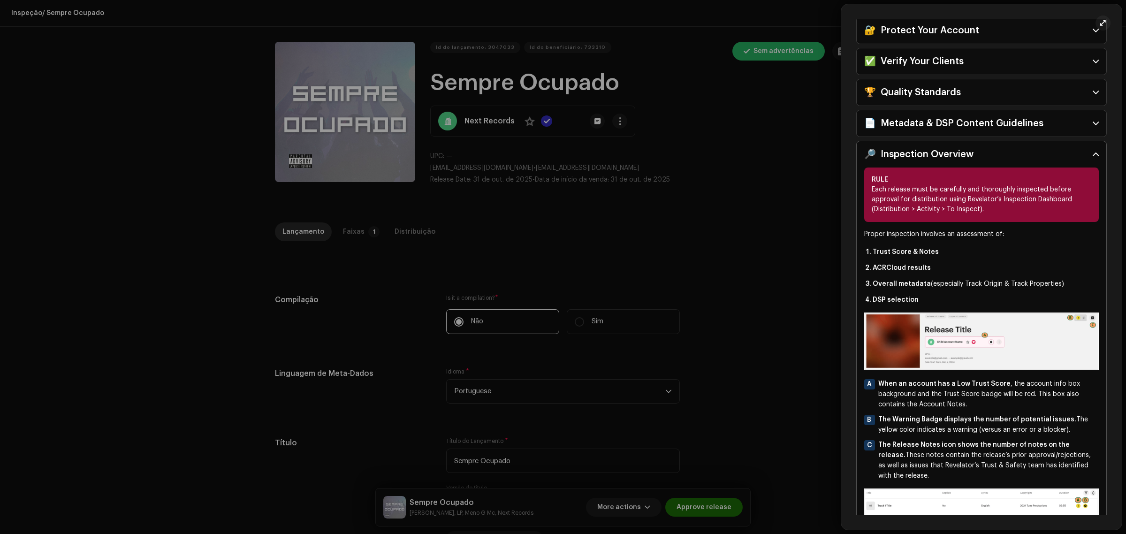
click at [888, 157] on div "🔎 Inspection Overview" at bounding box center [918, 154] width 109 height 15
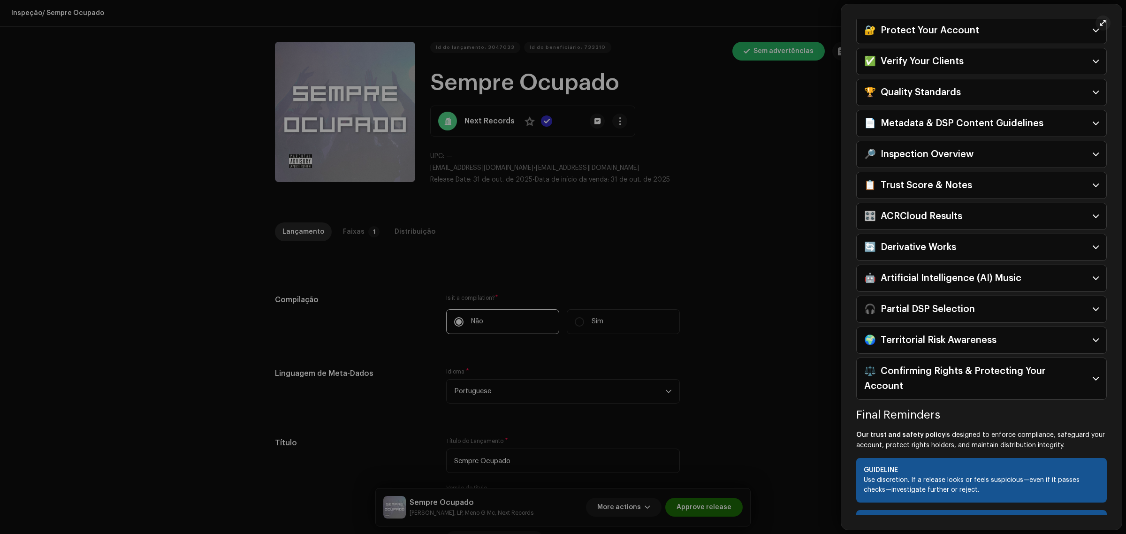
click at [684, 202] on div at bounding box center [563, 267] width 1126 height 534
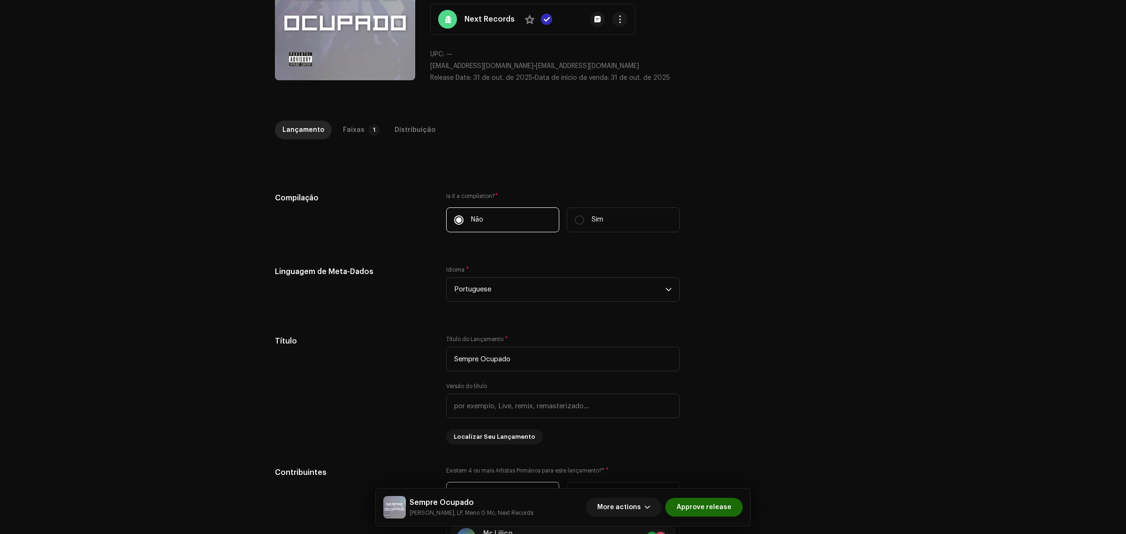
scroll to position [117, 0]
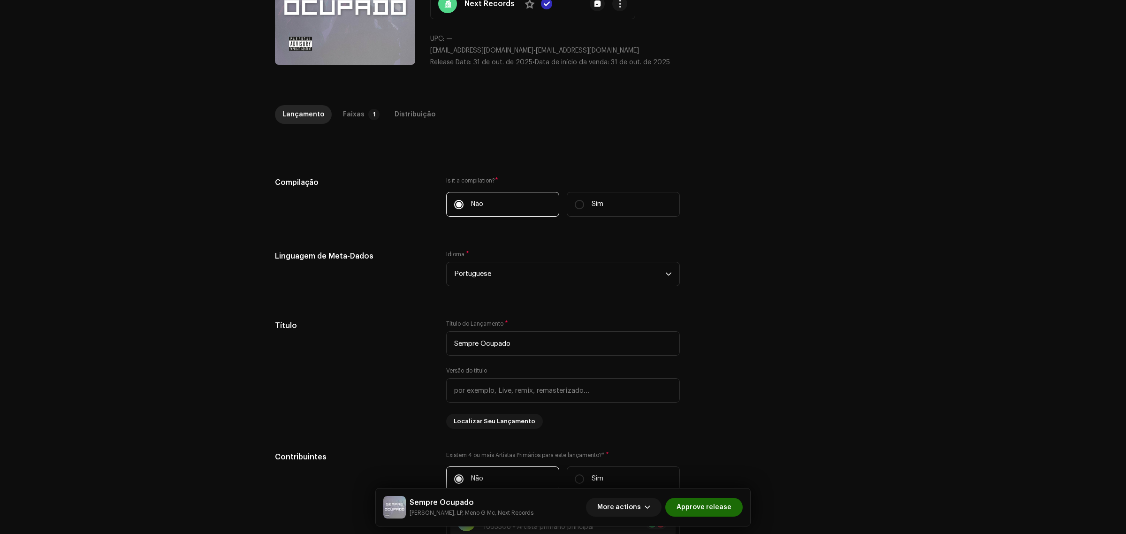
click at [359, 125] on div "Lançamento Faixas 1 Distribuição" at bounding box center [563, 118] width 576 height 27
click at [355, 115] on div "Faixas" at bounding box center [354, 114] width 22 height 19
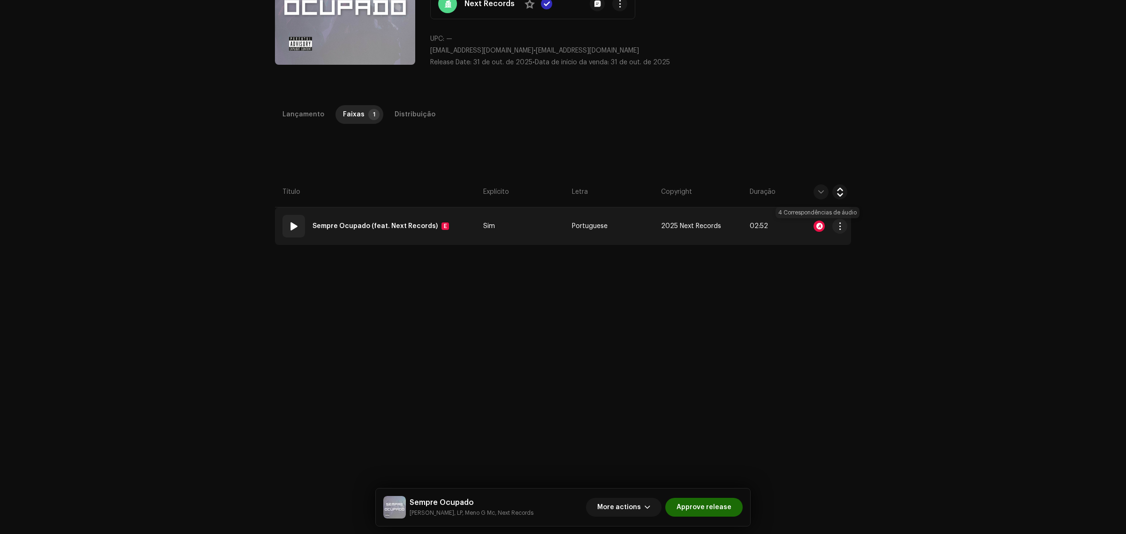
click at [813, 228] on div at bounding box center [818, 225] width 11 height 11
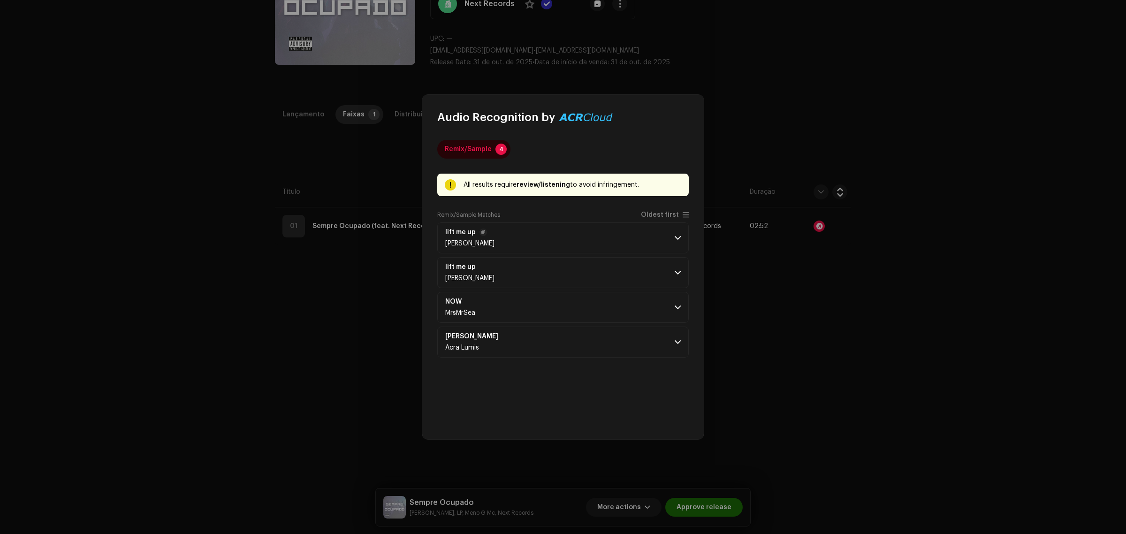
click at [519, 250] on p-accordion-header "lift me up [PERSON_NAME]" at bounding box center [562, 237] width 251 height 31
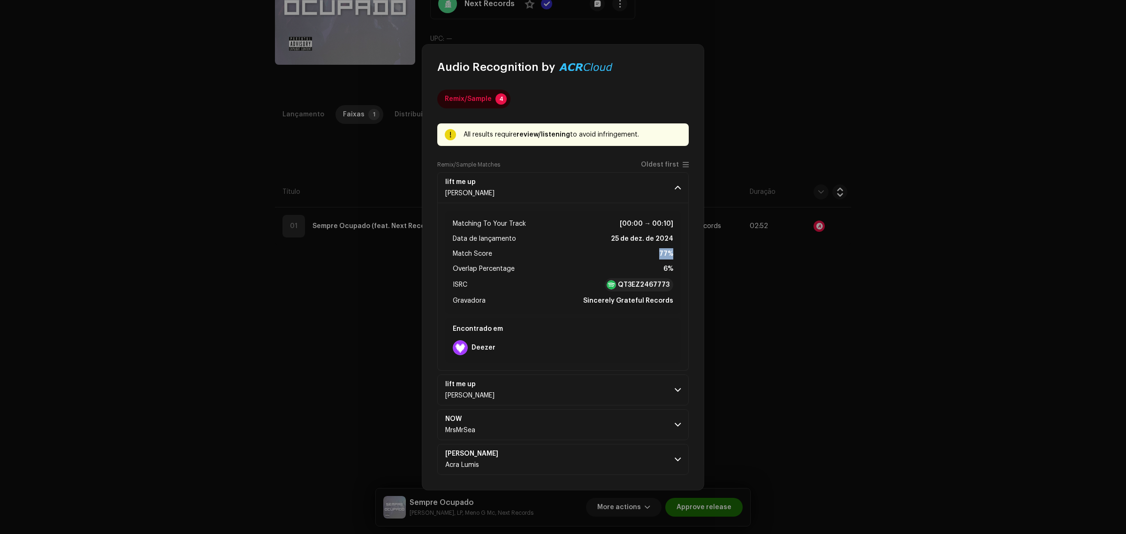
drag, startPoint x: 675, startPoint y: 254, endPoint x: 623, endPoint y: 252, distance: 52.1
click at [620, 252] on div "Matching To Your Track [00:00 → 00:10] Data de lançamento 25 de dez. de 2024 Ma…" at bounding box center [563, 262] width 236 height 103
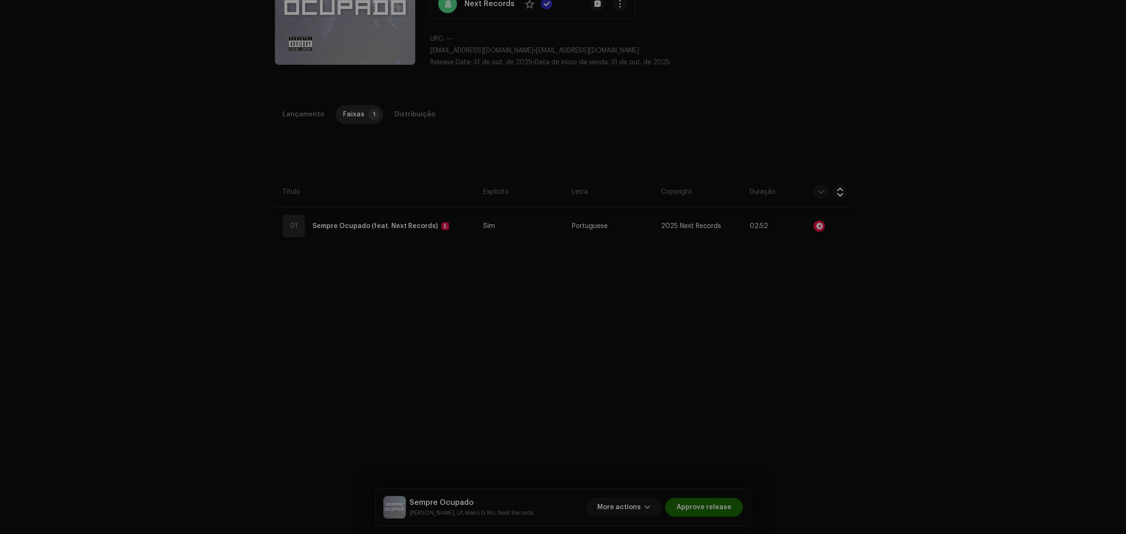
drag, startPoint x: 826, startPoint y: 183, endPoint x: 824, endPoint y: 195, distance: 11.3
click at [825, 183] on div "Audio Recognition by Remix/Sample 4 All results require review/listening to avo…" at bounding box center [563, 267] width 1126 height 534
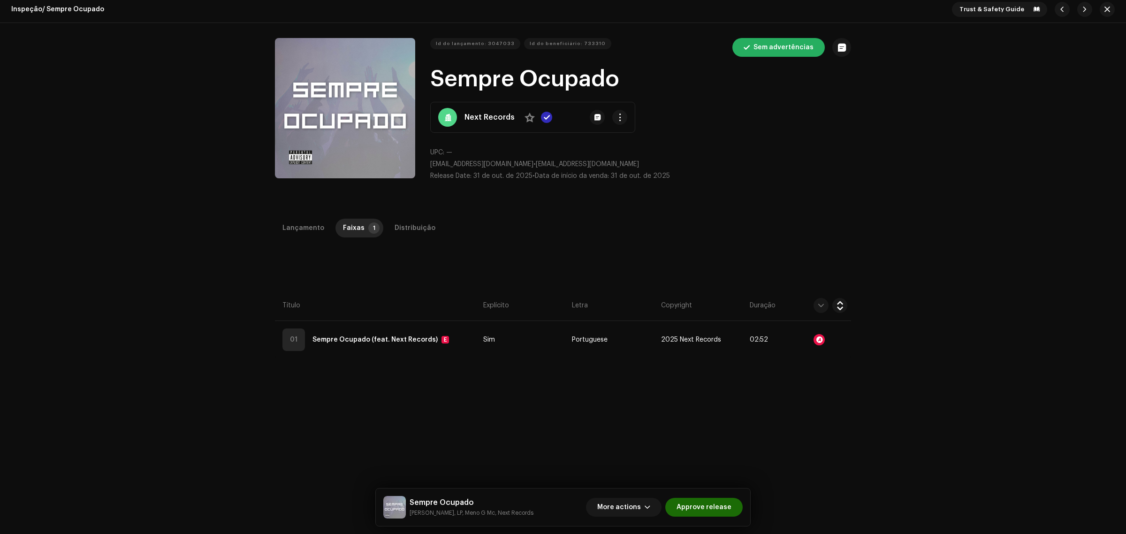
scroll to position [0, 0]
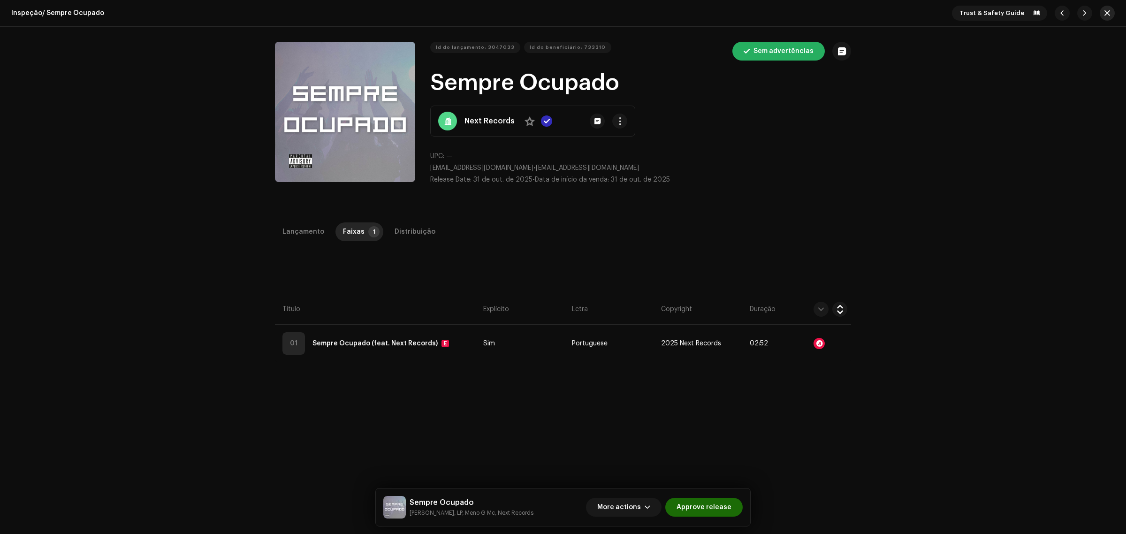
click at [1108, 14] on button "button" at bounding box center [1107, 13] width 15 height 15
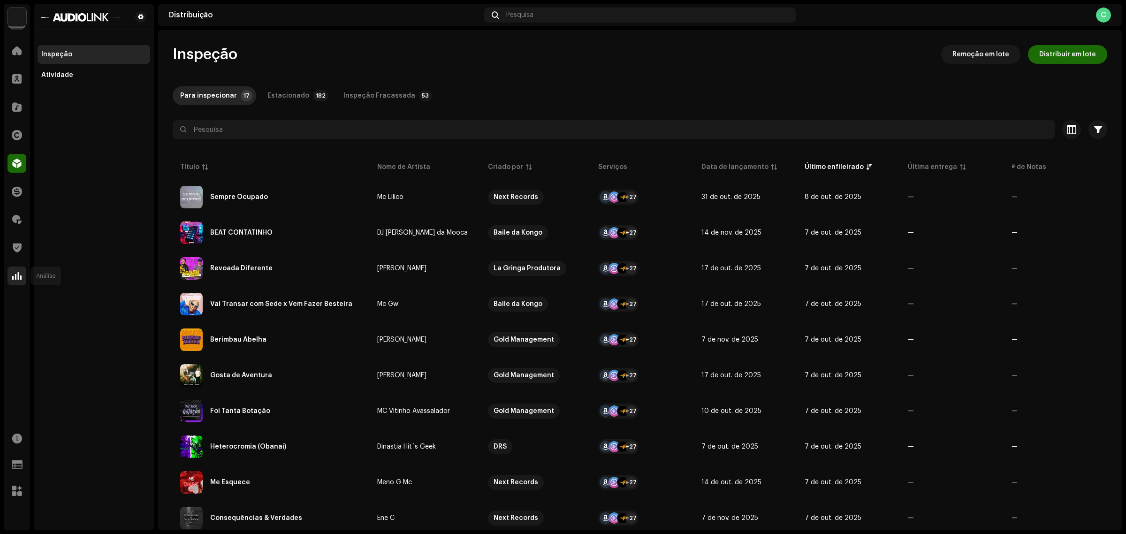
click at [15, 272] on span at bounding box center [16, 276] width 9 height 8
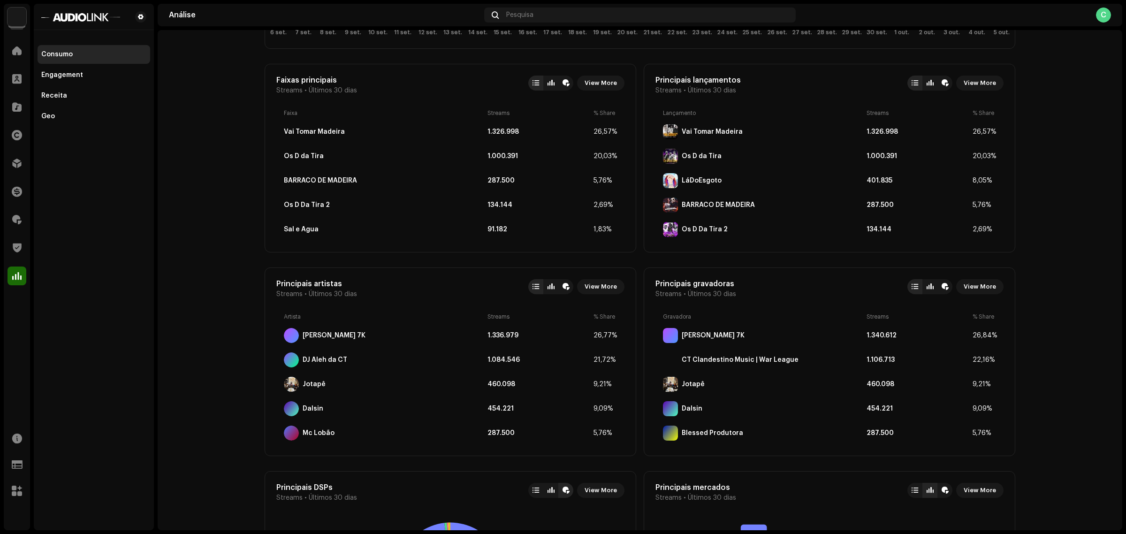
scroll to position [176, 0]
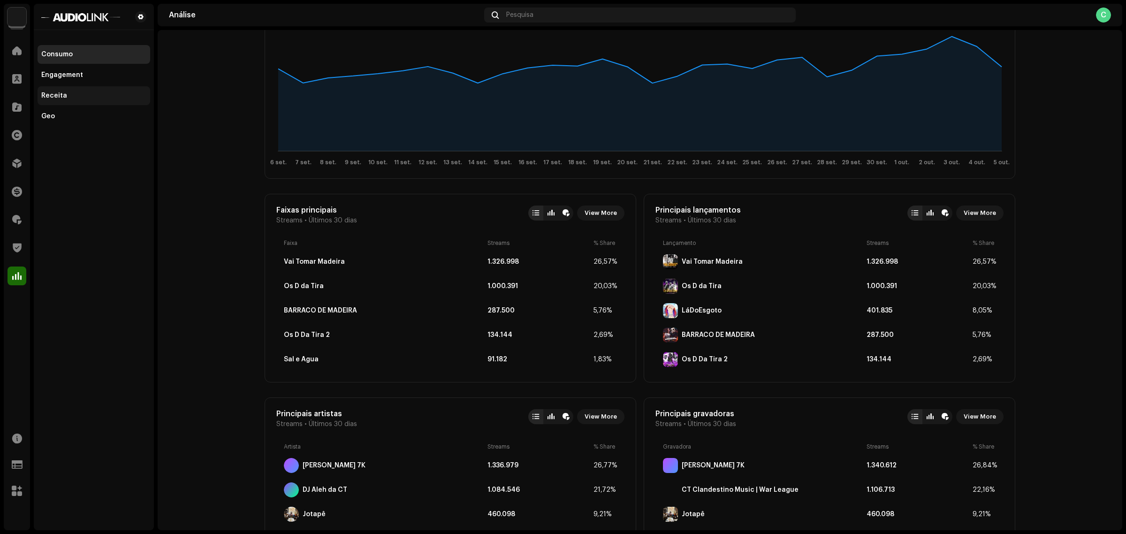
click at [72, 101] on div "Receita" at bounding box center [94, 95] width 113 height 19
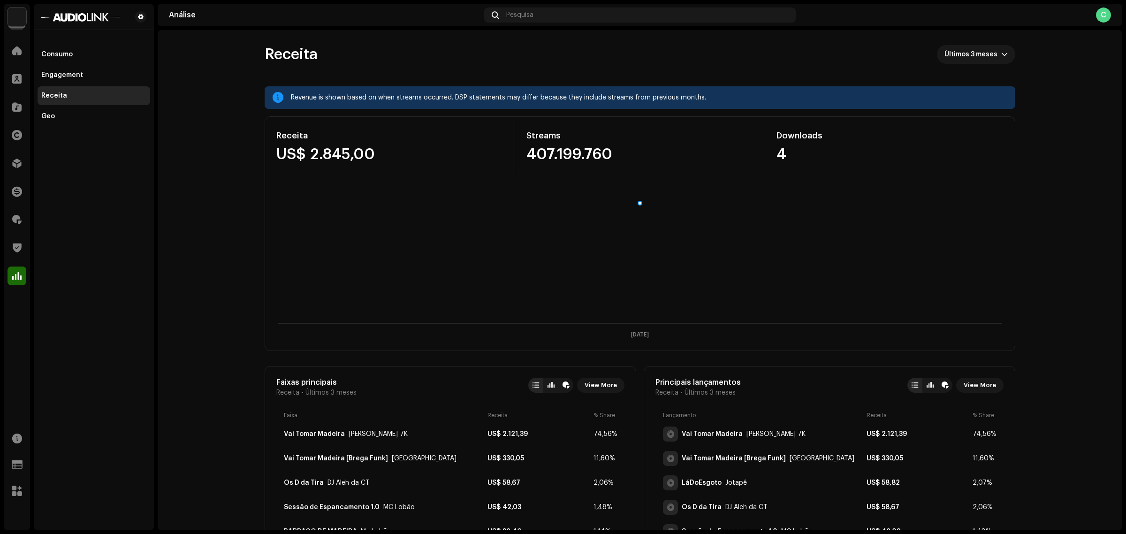
click at [1097, 15] on div "C" at bounding box center [1103, 15] width 15 height 15
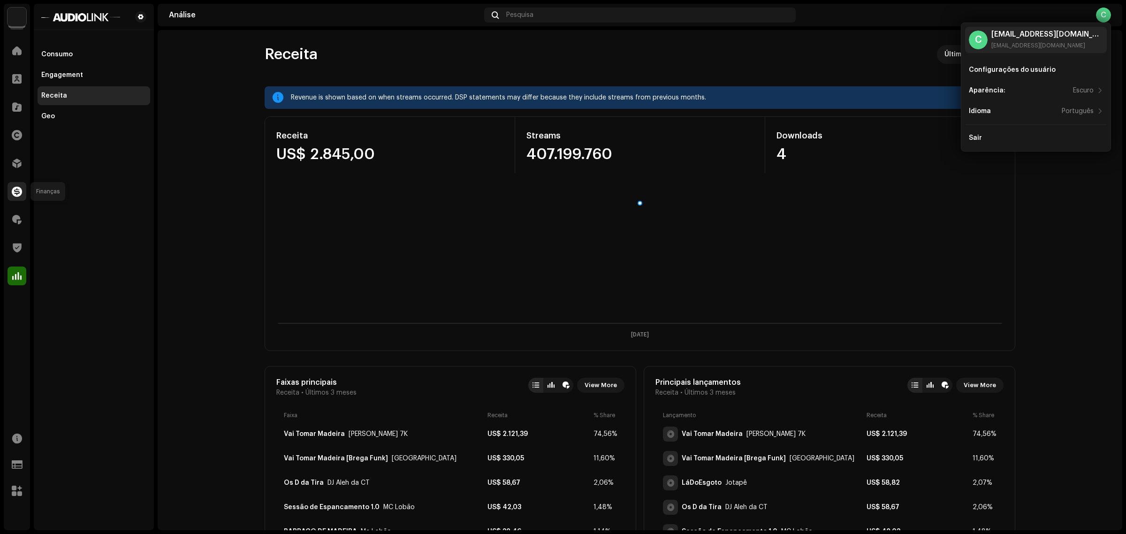
click at [15, 191] on span at bounding box center [17, 192] width 10 height 8
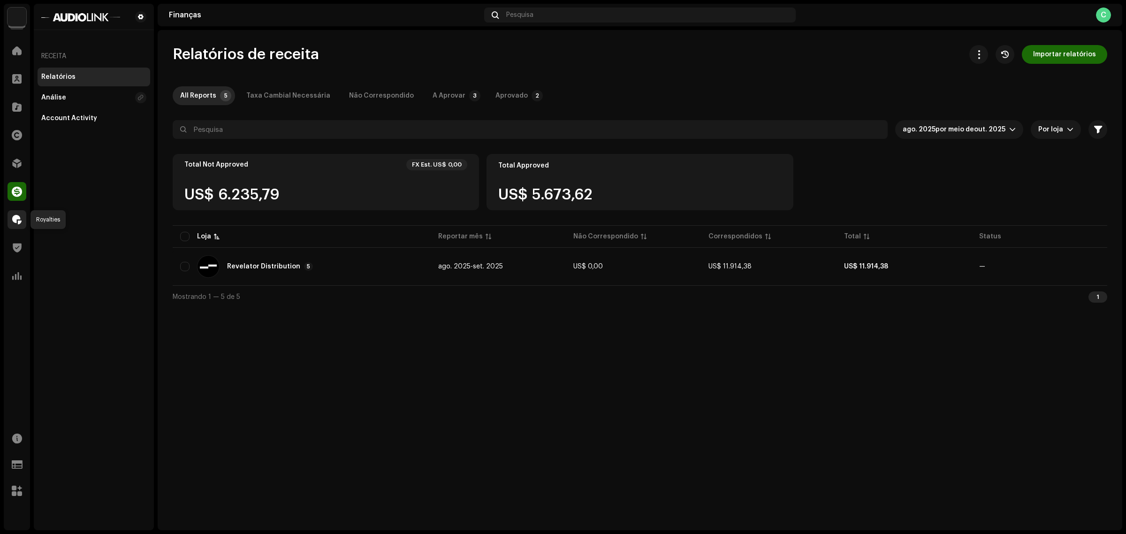
click at [21, 216] on span at bounding box center [16, 220] width 9 height 8
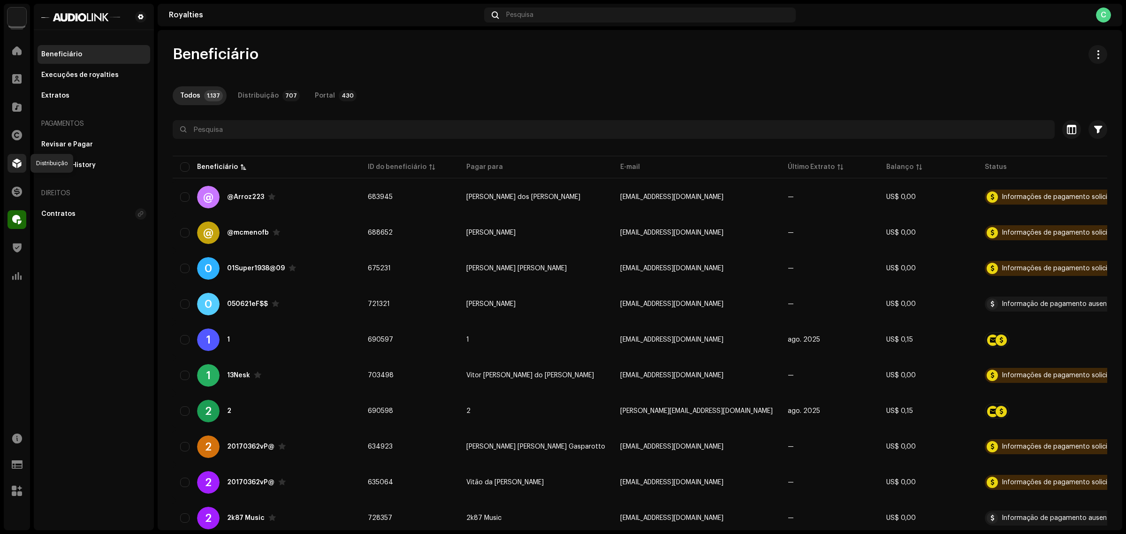
click at [19, 164] on span at bounding box center [16, 164] width 9 height 8
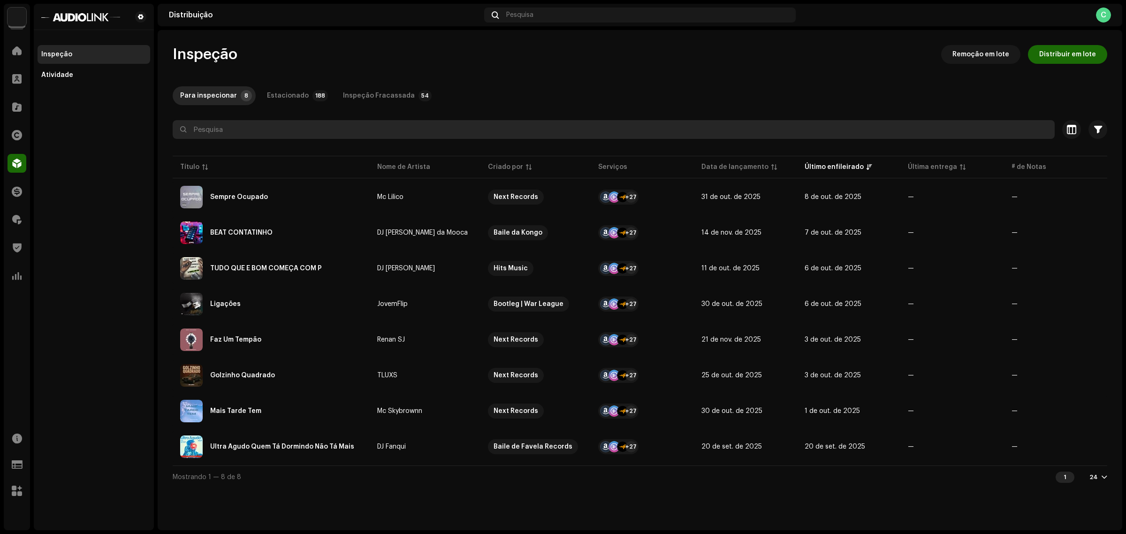
click at [250, 132] on input "text" at bounding box center [614, 129] width 882 height 19
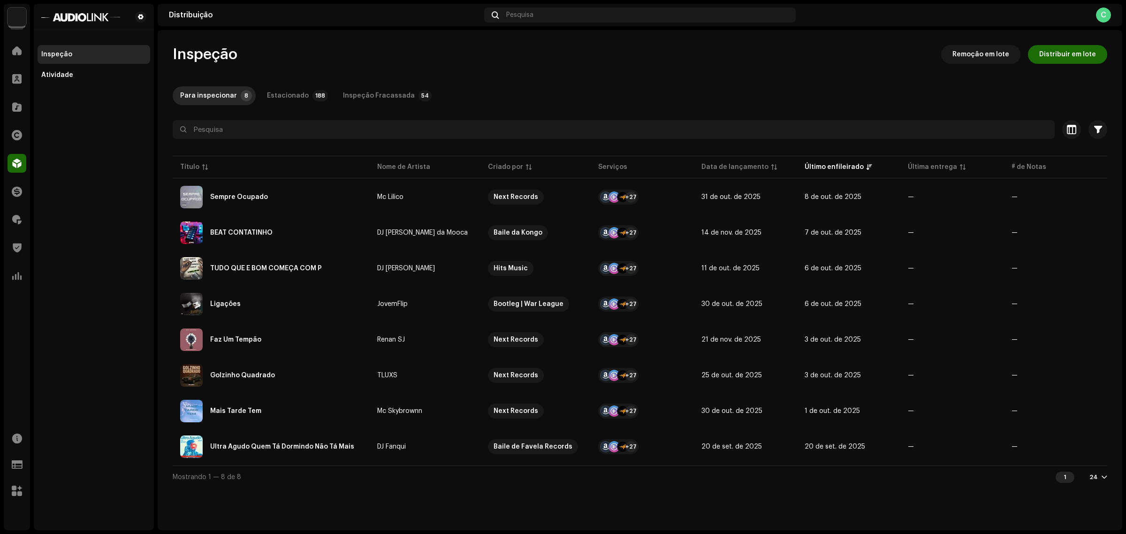
click at [18, 237] on div "Trust & Safety" at bounding box center [17, 248] width 26 height 26
click at [15, 221] on span at bounding box center [16, 220] width 9 height 8
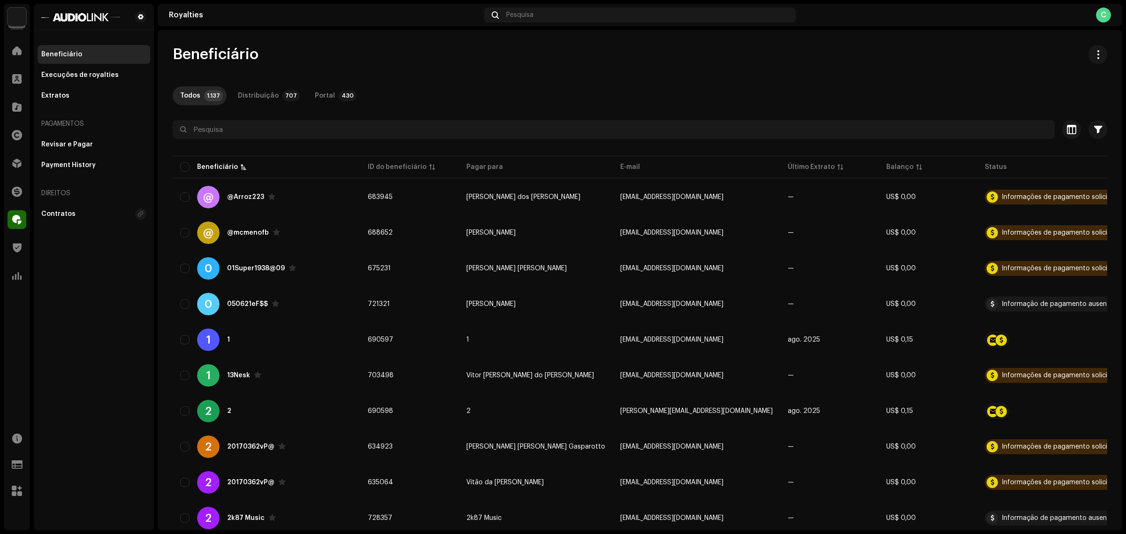
click at [220, 120] on div "Selecionado 0 Selecionar todos 1137 Opções" at bounding box center [640, 110] width 935 height 19
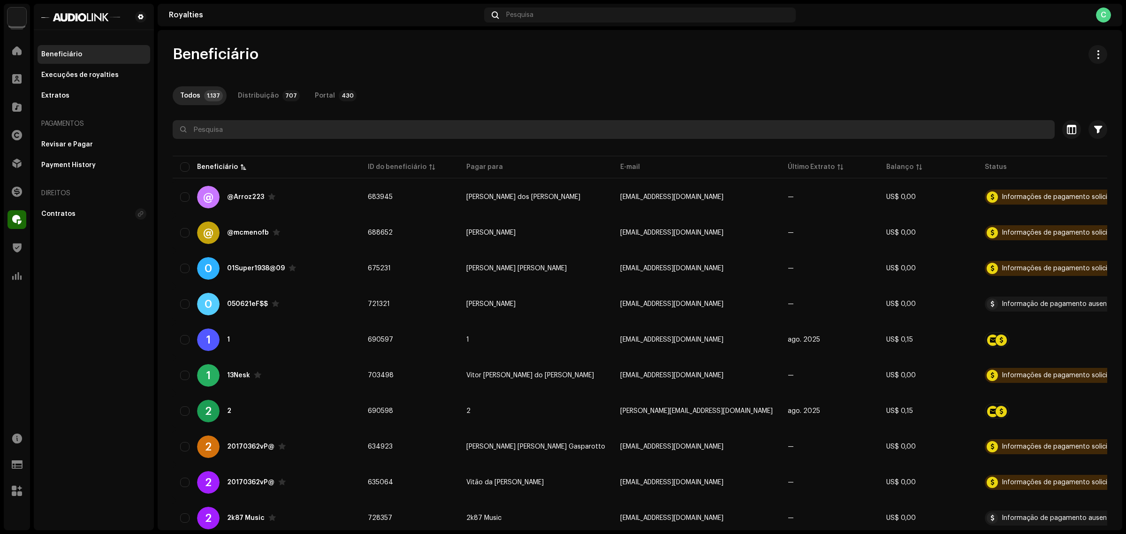
click at [223, 127] on input "text" at bounding box center [614, 129] width 882 height 19
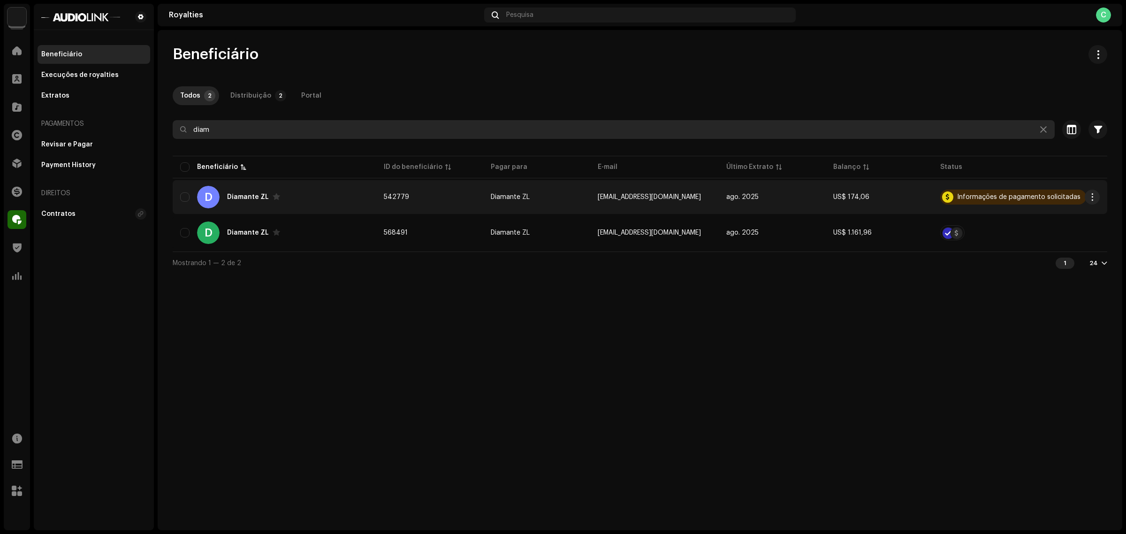
type input "diam"
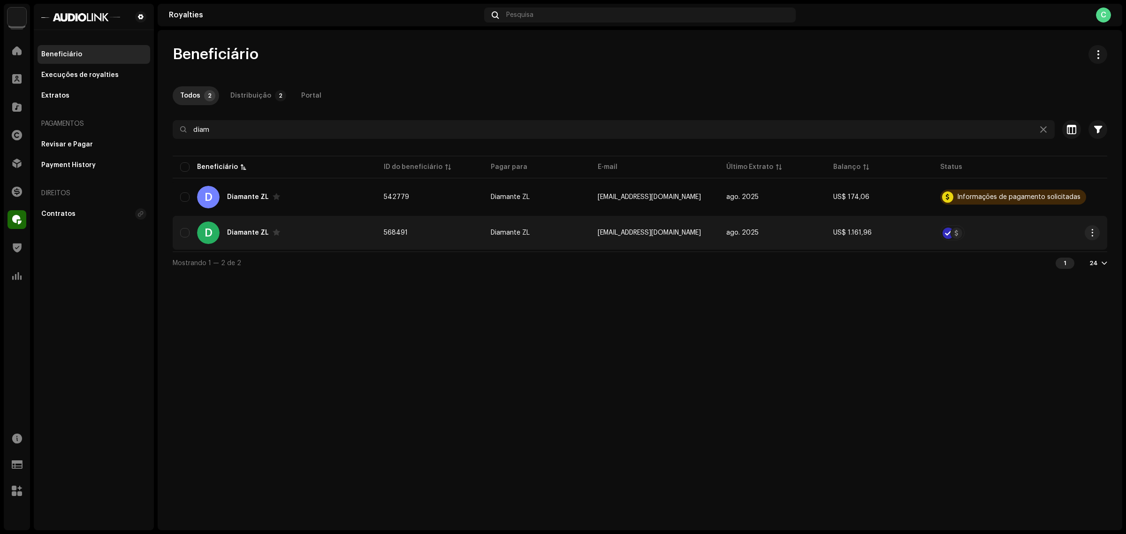
click at [357, 240] on div "D Diamante ZL" at bounding box center [274, 232] width 189 height 23
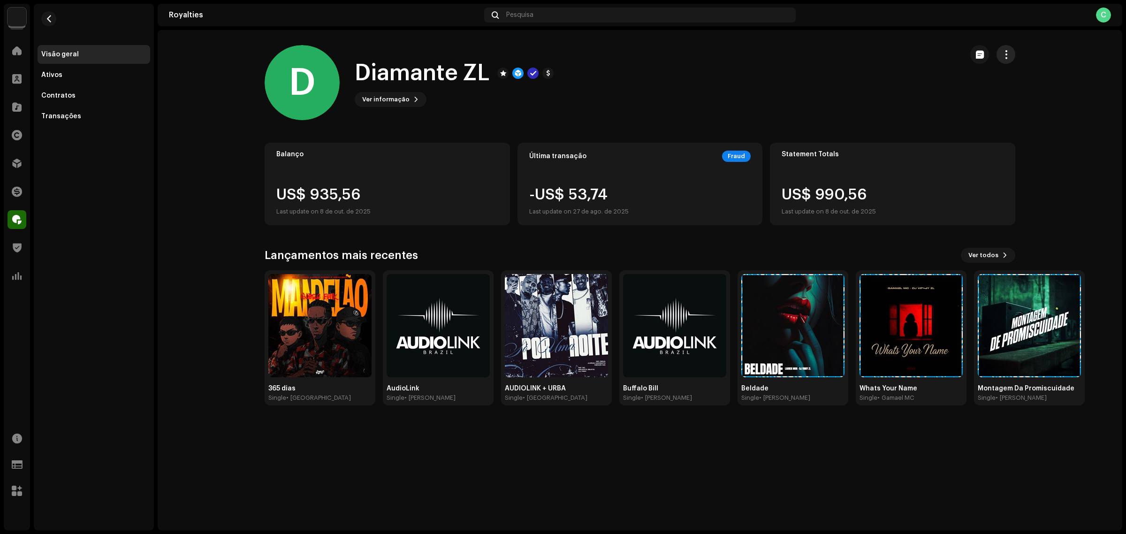
click at [1005, 55] on span "button" at bounding box center [1006, 55] width 9 height 8
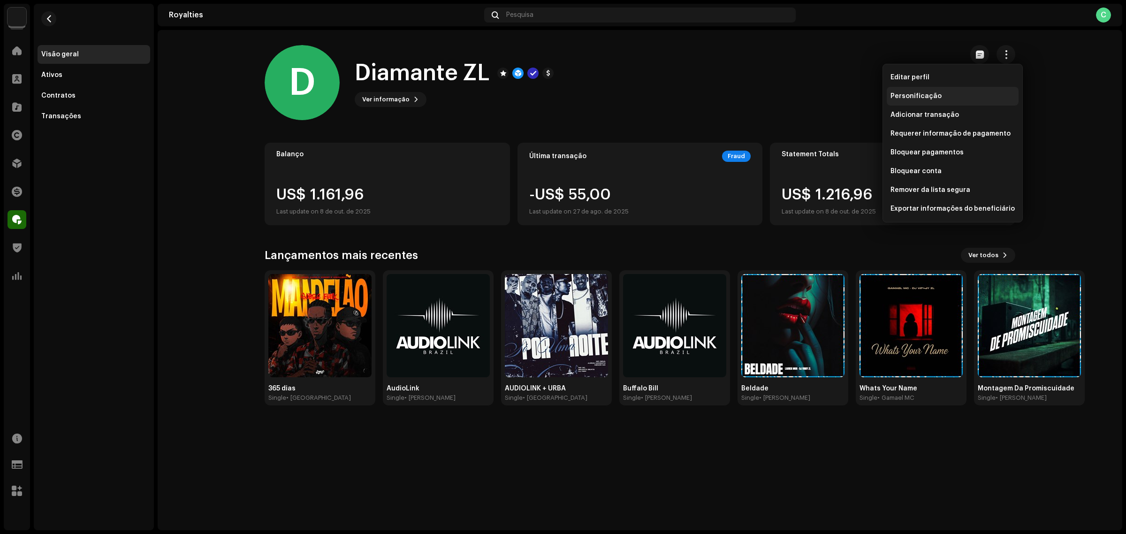
click at [968, 99] on div "Personificação" at bounding box center [952, 96] width 124 height 8
